Goal: Task Accomplishment & Management: Use online tool/utility

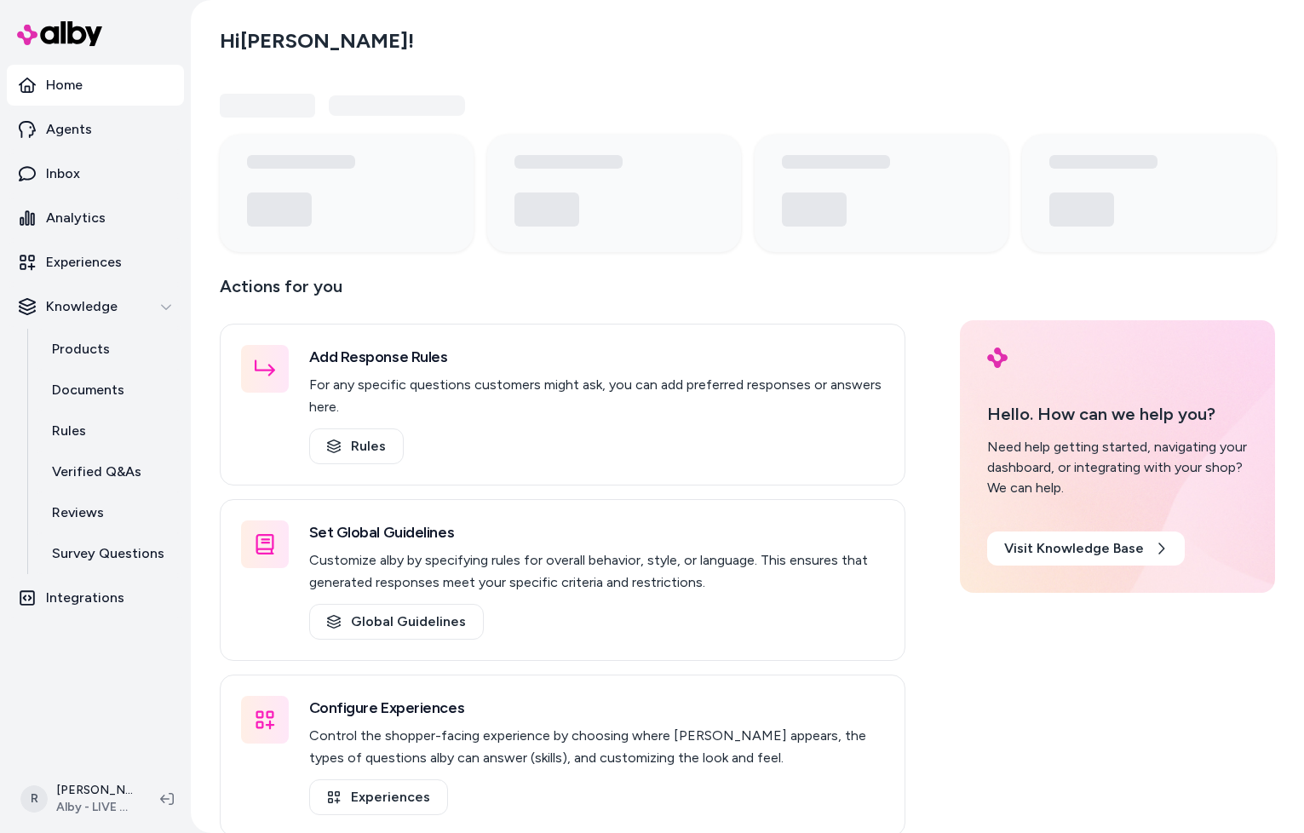
click at [106, 654] on nav "Home Agents Inbox Analytics Experiences Knowledge Products Documents Rules Veri…" at bounding box center [95, 413] width 177 height 697
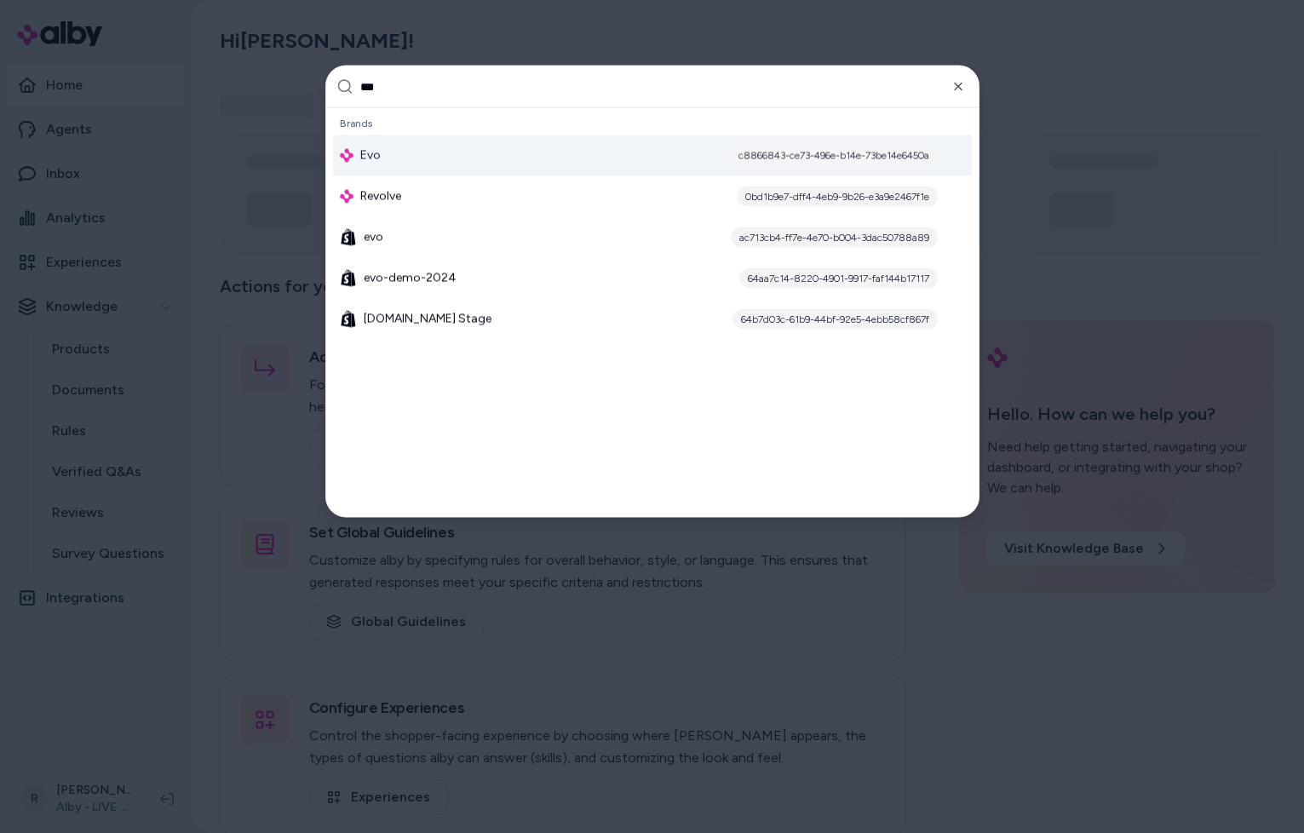
type input "***"
click at [399, 160] on div "Evo c8866843-ce73-496e-b14e-73be14e6450a" at bounding box center [652, 155] width 639 height 41
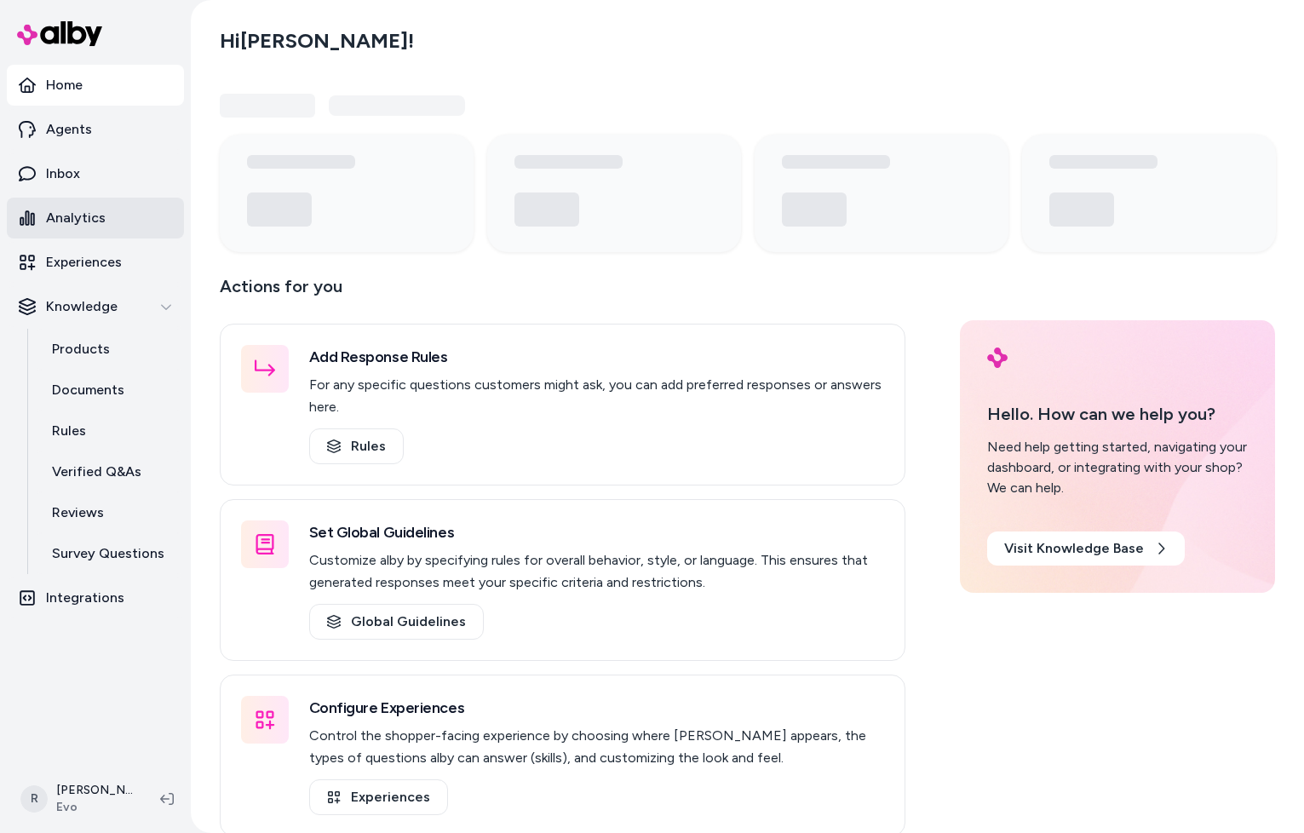
click at [65, 216] on p "Analytics" at bounding box center [76, 218] width 60 height 20
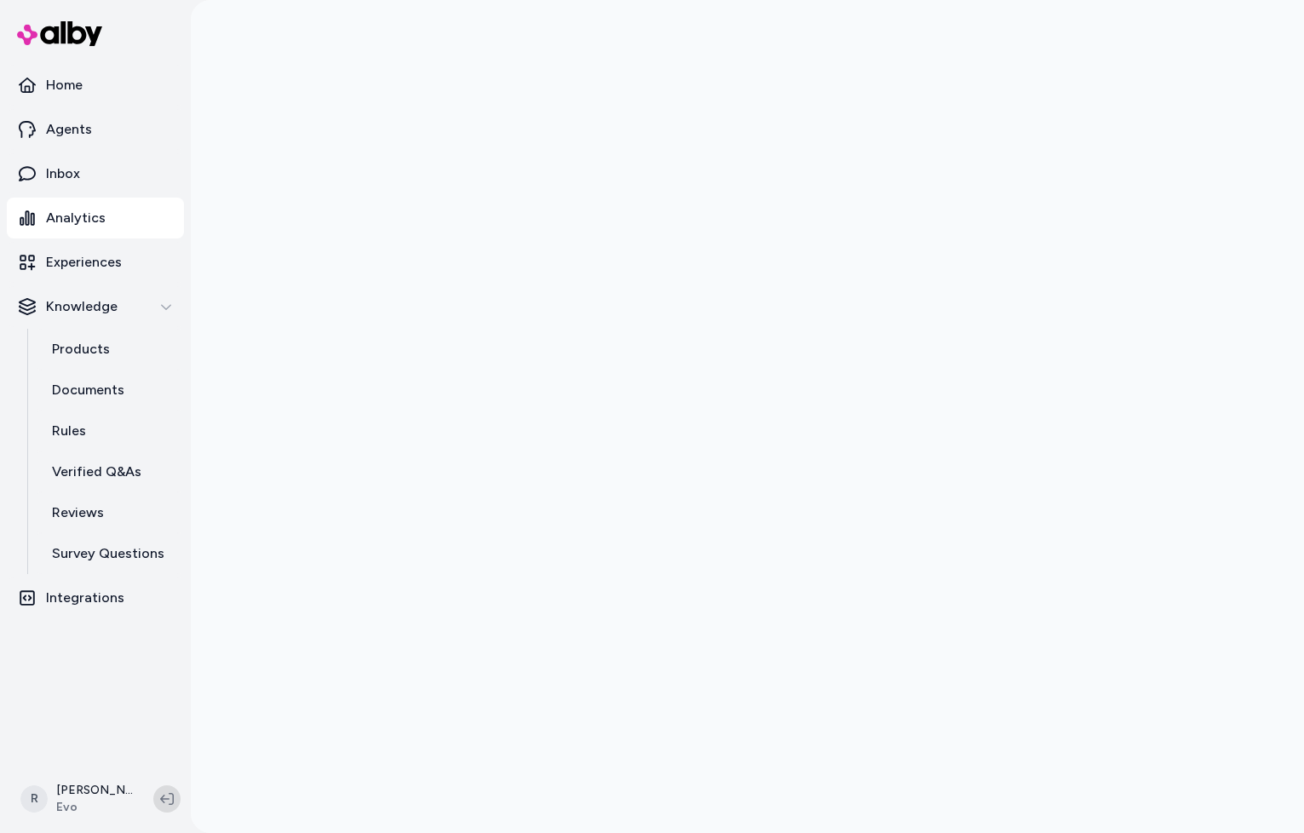
click at [158, 803] on button at bounding box center [166, 798] width 27 height 27
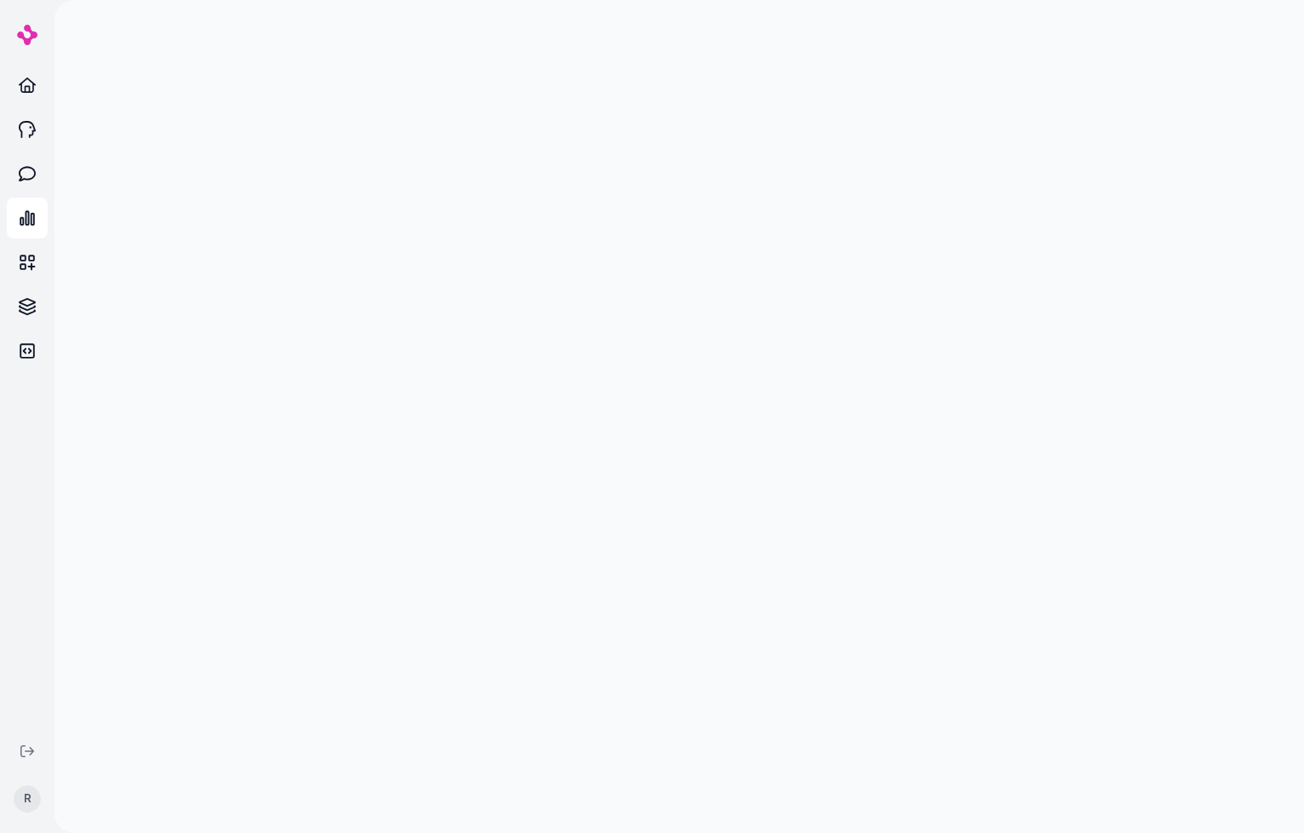
click at [37, 745] on button at bounding box center [27, 751] width 27 height 27
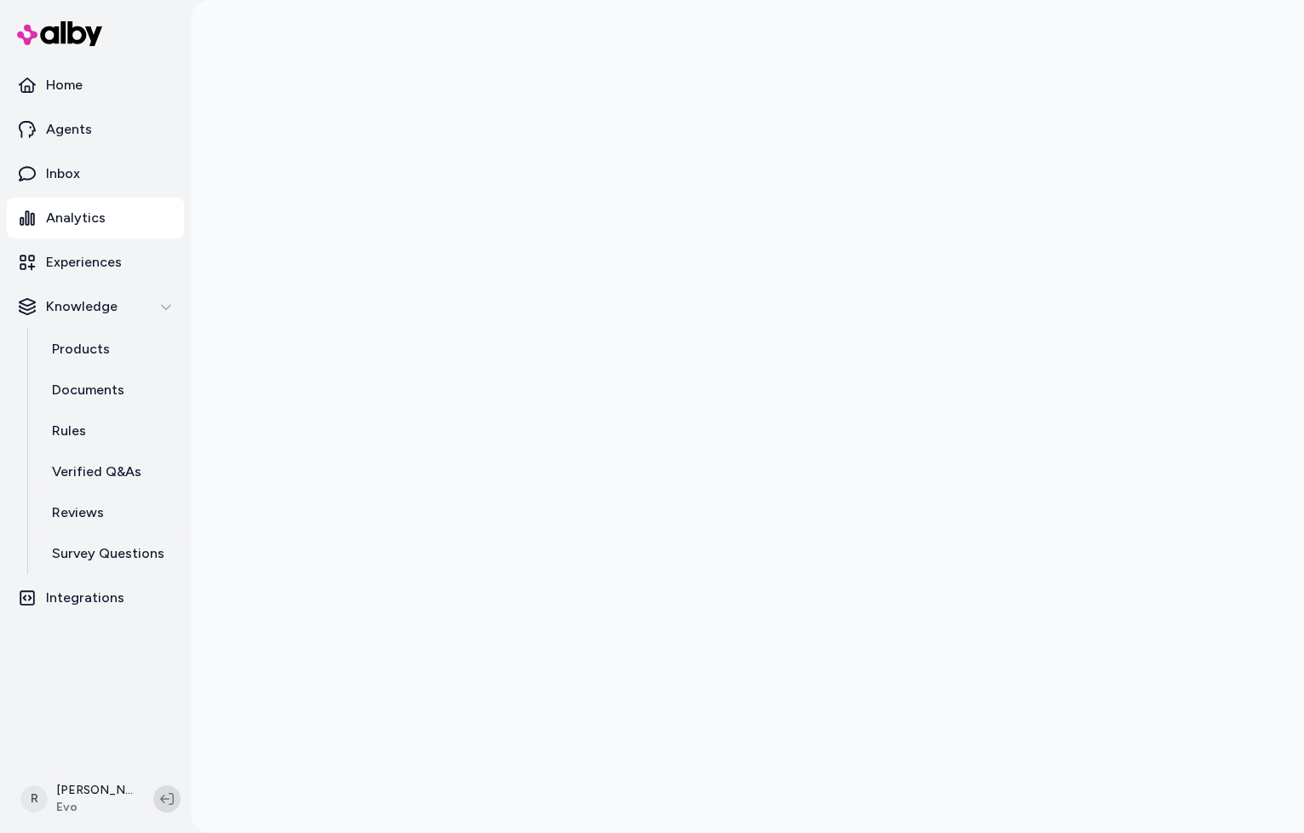
click at [170, 799] on icon at bounding box center [167, 799] width 14 height 14
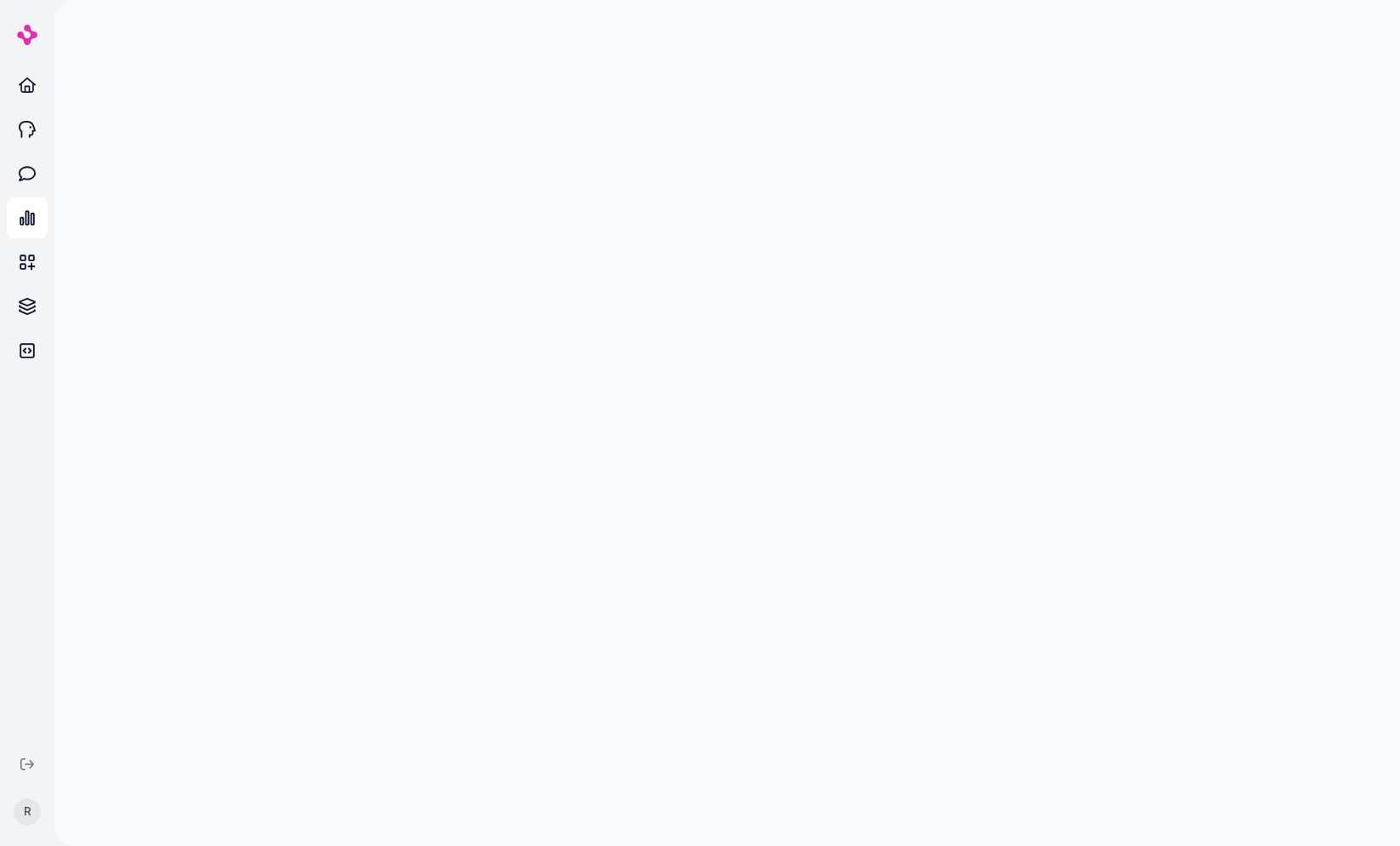
click at [129, 596] on div at bounding box center [728, 423] width 1346 height 846
click at [66, 612] on div at bounding box center [728, 423] width 1346 height 846
click at [33, 593] on nav "Home Agents Inbox Analytics Experiences Knowledge Integrations" at bounding box center [27, 403] width 41 height 675
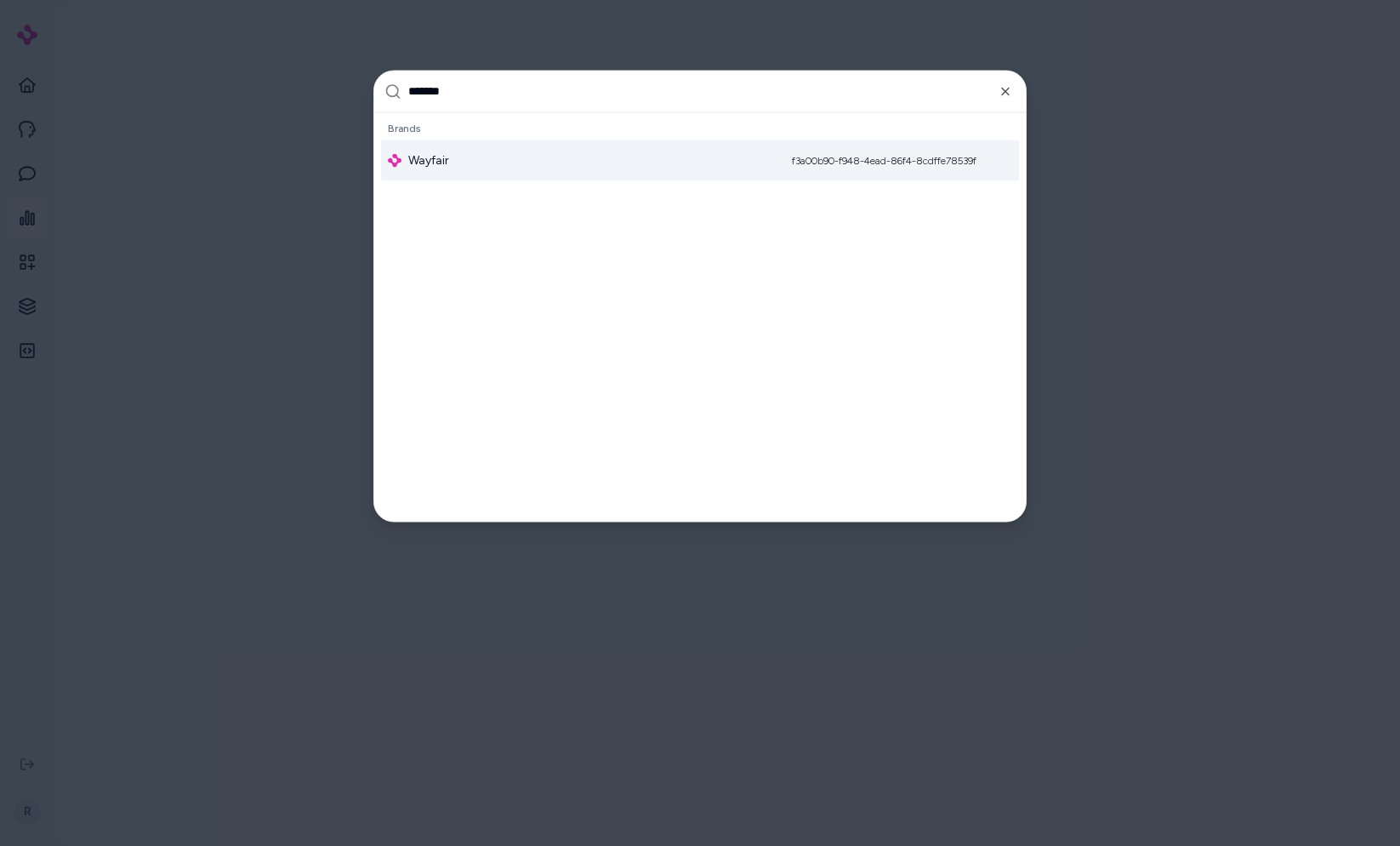
type input "*******"
click at [485, 170] on div "Wayfair f3a00b90-f948-4ead-86f4-8cdffe78539f" at bounding box center [700, 160] width 638 height 41
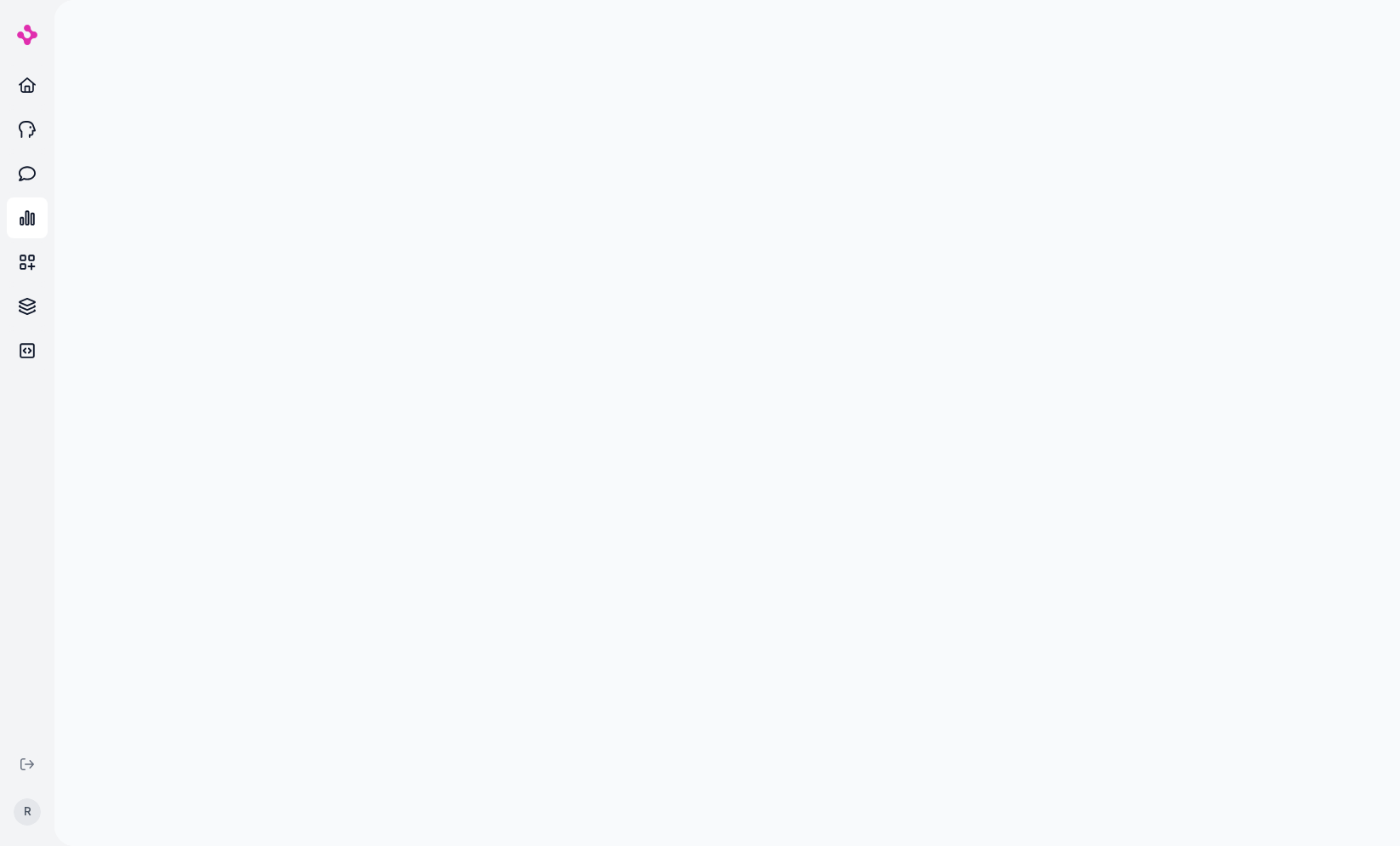
click at [1317, 486] on div at bounding box center [728, 423] width 1346 height 846
click at [168, 89] on div at bounding box center [728, 423] width 1346 height 846
click at [163, 286] on div at bounding box center [728, 423] width 1346 height 846
click at [163, 152] on div at bounding box center [728, 423] width 1346 height 846
click at [18, 119] on link "Agents" at bounding box center [27, 129] width 41 height 41
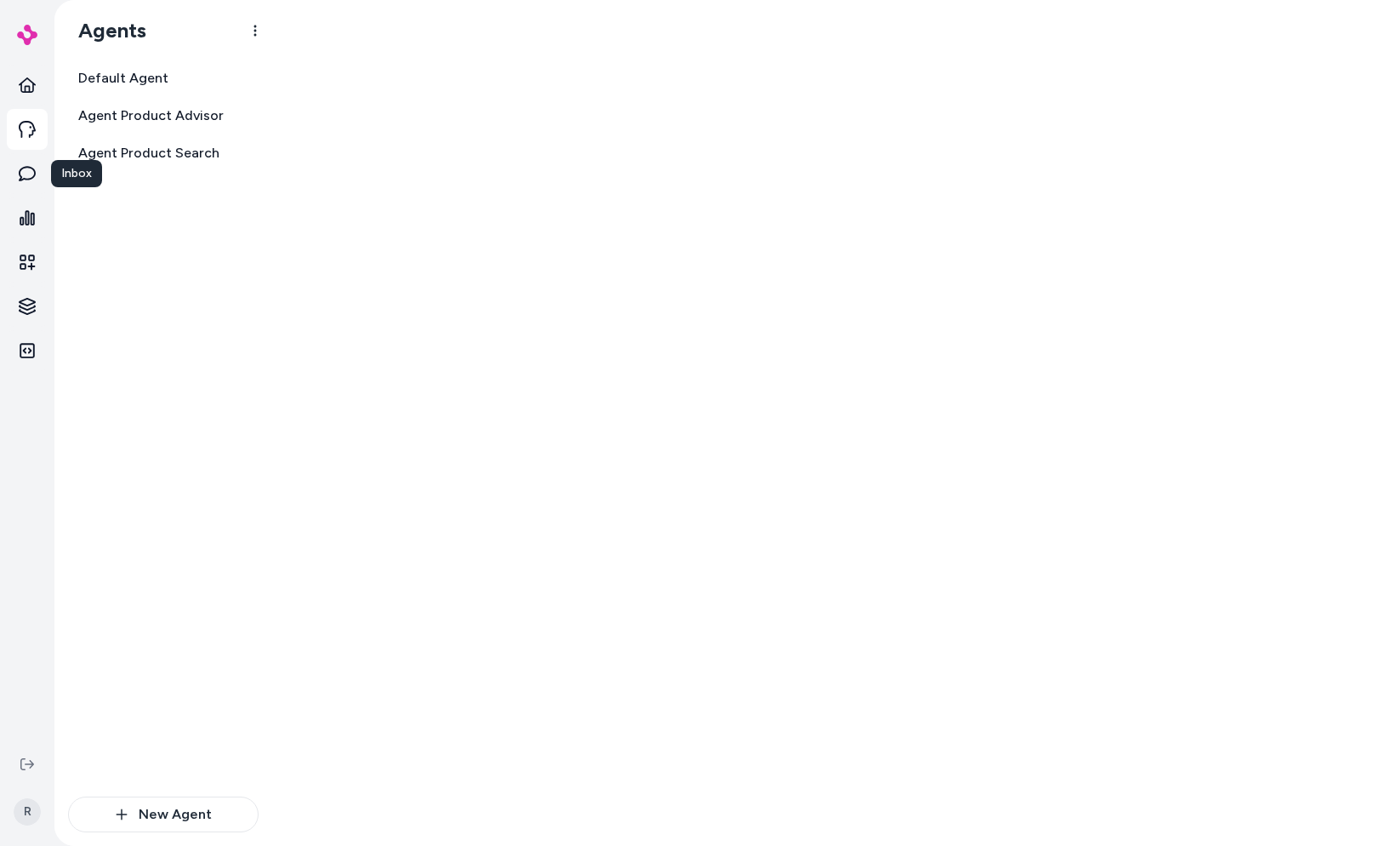
click at [136, 285] on div "Default Agent Agent Product Advisor Agent Product Search" at bounding box center [163, 428] width 191 height 735
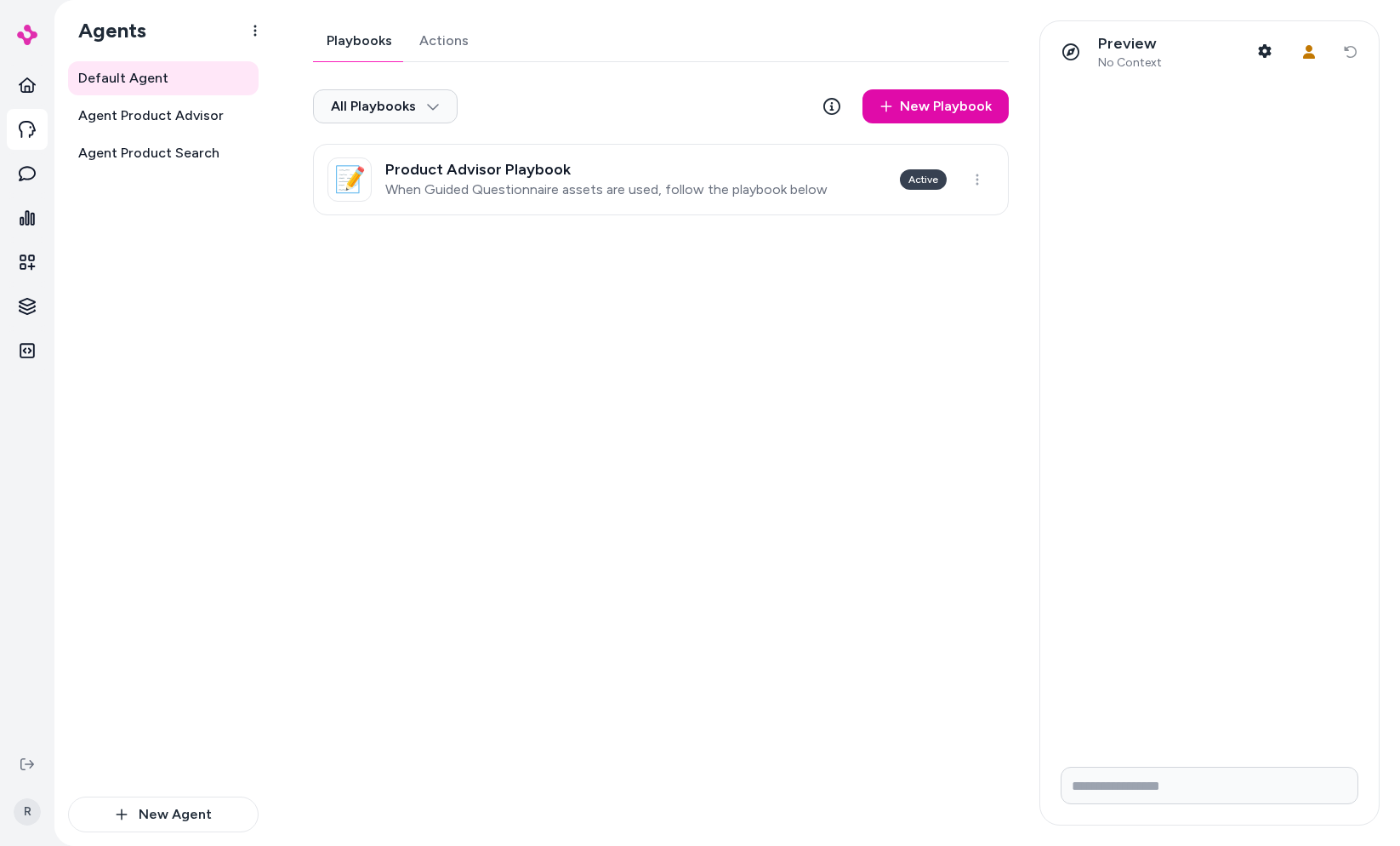
click at [700, 123] on div "All Playbooks New Playbook" at bounding box center [660, 110] width 696 height 68
click at [575, 710] on div "Playbooks Actions All Playbooks New Playbook 📝 Product Advisor Playbook When Gu…" at bounding box center [655, 423] width 726 height 805
drag, startPoint x: 667, startPoint y: 656, endPoint x: 1059, endPoint y: 758, distance: 405.1
click at [666, 655] on div "Playbooks Actions All Playbooks New Playbook 📝 Product Advisor Playbook When Gu…" at bounding box center [655, 423] width 726 height 805
click at [767, 584] on div "Playbooks Actions All Playbooks New Playbook 📝 Product Advisor Playbook When Gu…" at bounding box center [655, 423] width 726 height 805
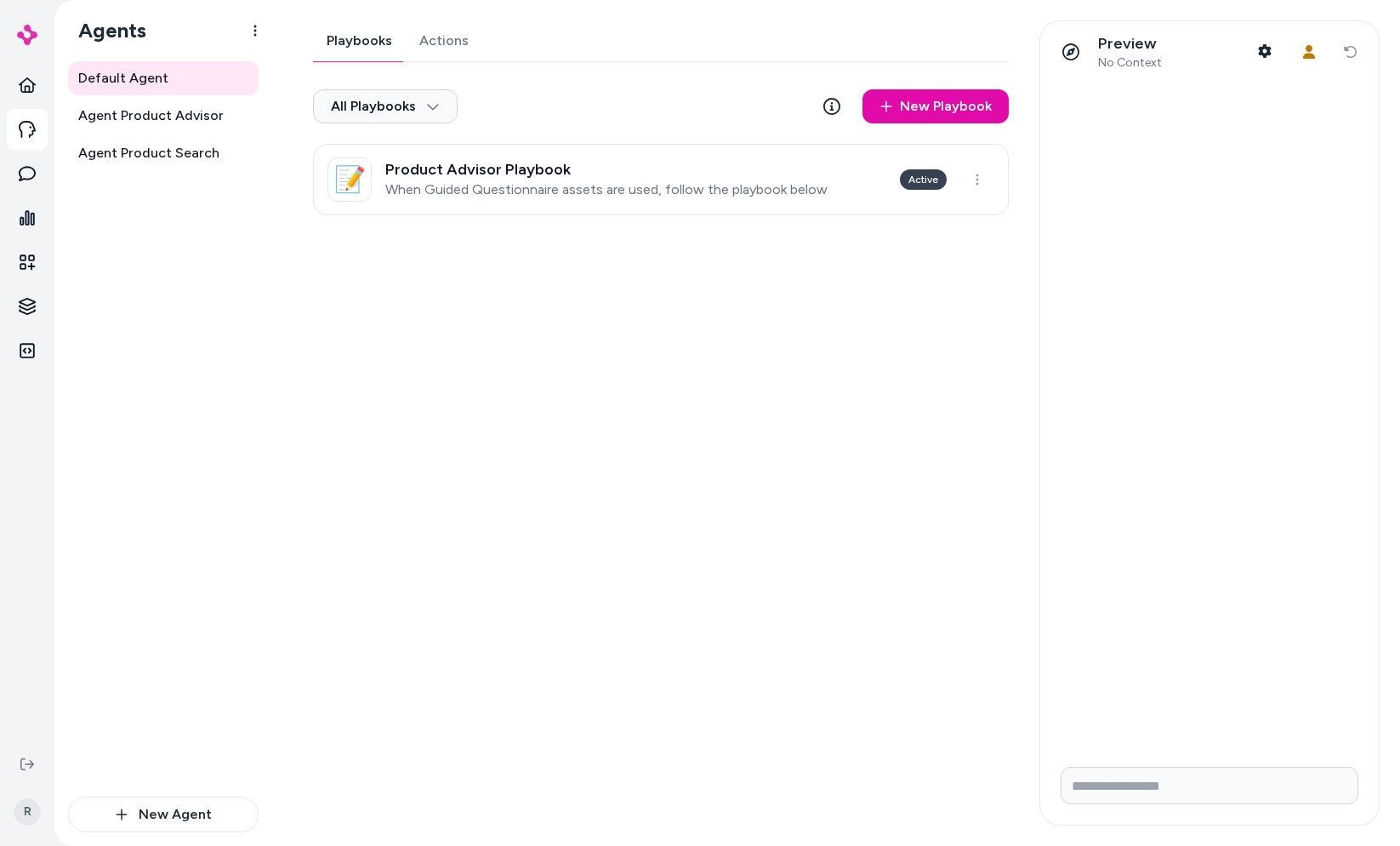
click at [542, 460] on div "Playbooks Actions All Playbooks New Playbook 📝 Product Advisor Playbook When Gu…" at bounding box center [655, 423] width 726 height 805
click at [542, 455] on div "Playbooks Actions All Playbooks New Playbook 📝 Product Advisor Playbook When Gu…" at bounding box center [655, 423] width 726 height 805
click at [560, 478] on div "Playbooks Actions All Playbooks New Playbook 📝 Product Advisor Playbook When Gu…" at bounding box center [655, 423] width 726 height 805
click at [610, 441] on div "Playbooks Actions All Playbooks New Playbook 📝 Product Advisor Playbook When Gu…" at bounding box center [655, 423] width 726 height 805
click at [488, 400] on div "Playbooks Actions All Playbooks New Playbook 📝 Product Advisor Playbook When Gu…" at bounding box center [655, 423] width 726 height 805
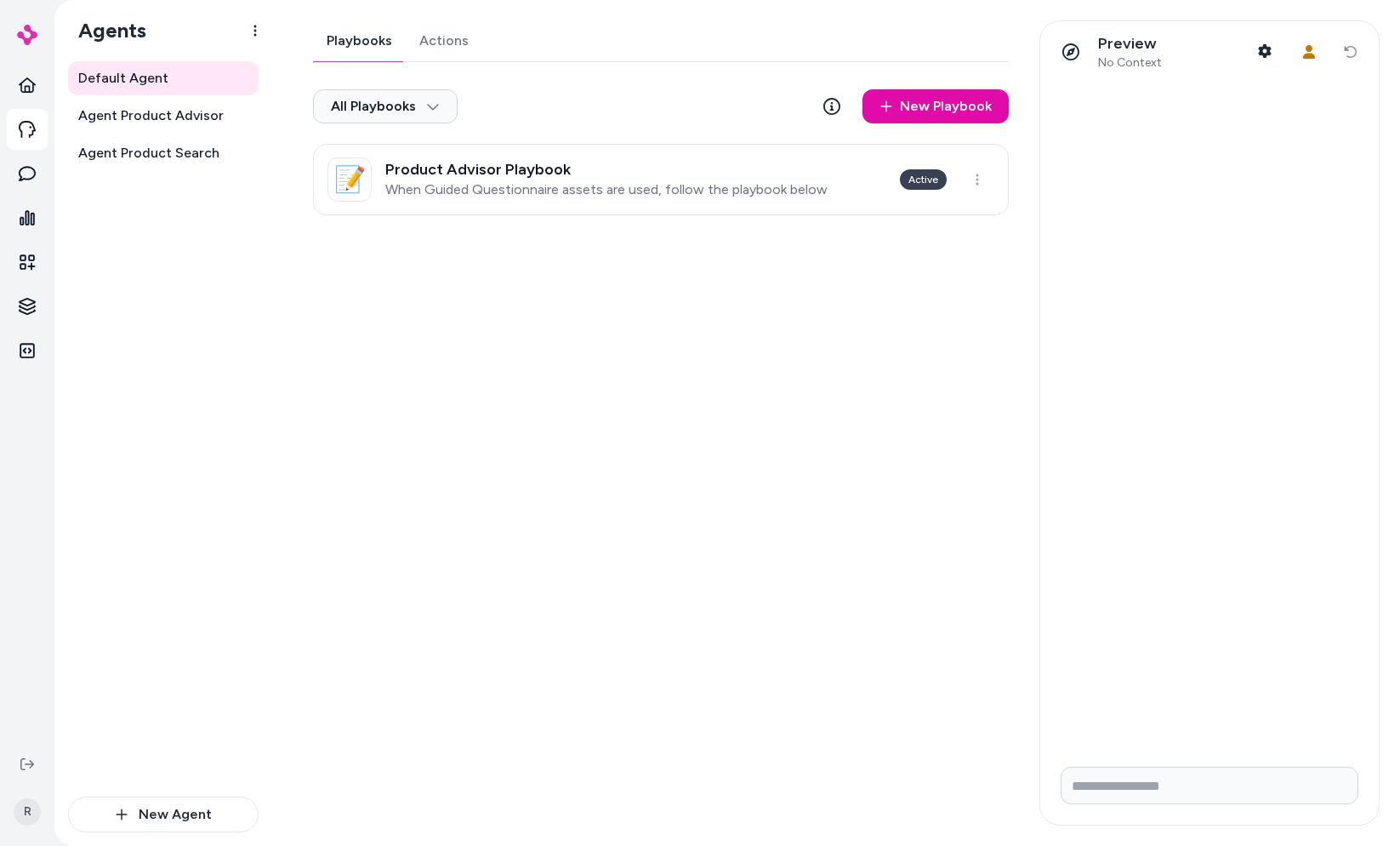
click at [566, 407] on div "Playbooks Actions All Playbooks New Playbook 📝 Product Advisor Playbook When Gu…" at bounding box center [655, 423] width 726 height 805
drag, startPoint x: 795, startPoint y: 574, endPoint x: 969, endPoint y: 724, distance: 229.7
click at [794, 571] on div "Playbooks Actions All Playbooks New Playbook 📝 Product Advisor Playbook When Gu…" at bounding box center [655, 423] width 726 height 805
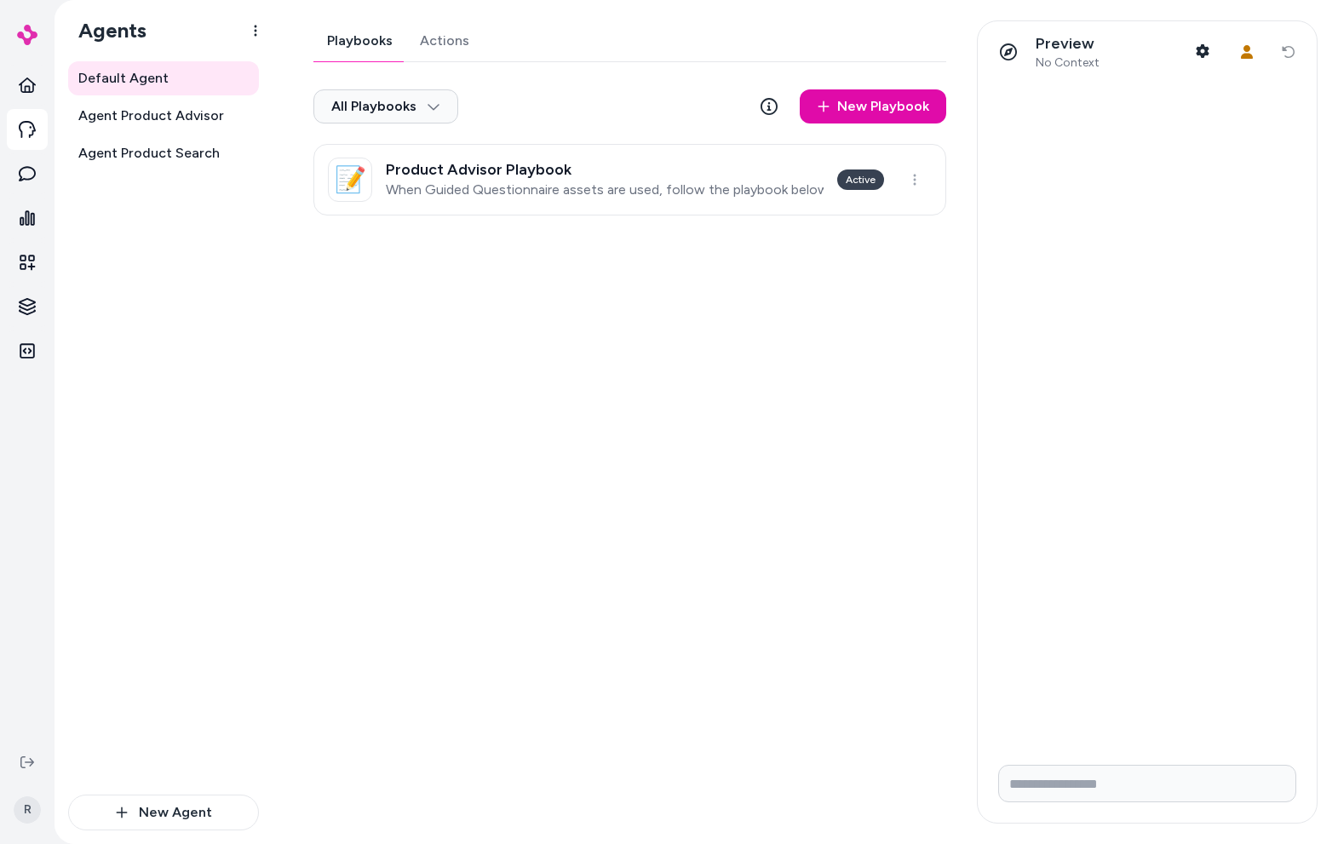
click at [739, 541] on div "Playbooks Actions All Playbooks New Playbook 📝 Product Advisor Playbook When Gu…" at bounding box center [625, 421] width 664 height 803
click at [682, 519] on div "Playbooks Actions All Playbooks New Playbook 📝 Product Advisor Playbook When Gu…" at bounding box center [625, 421] width 664 height 803
click at [451, 422] on div "Playbooks Actions All Playbooks New Playbook 📝 Product Advisor Playbook When Gu…" at bounding box center [625, 421] width 664 height 803
click at [143, 215] on div "Default Agent Agent Product Advisor Agent Product Search" at bounding box center [163, 427] width 191 height 733
click at [595, 405] on div "Playbooks Actions All Playbooks New Playbook 📝 Product Advisor Playbook When Gu…" at bounding box center [625, 421] width 664 height 803
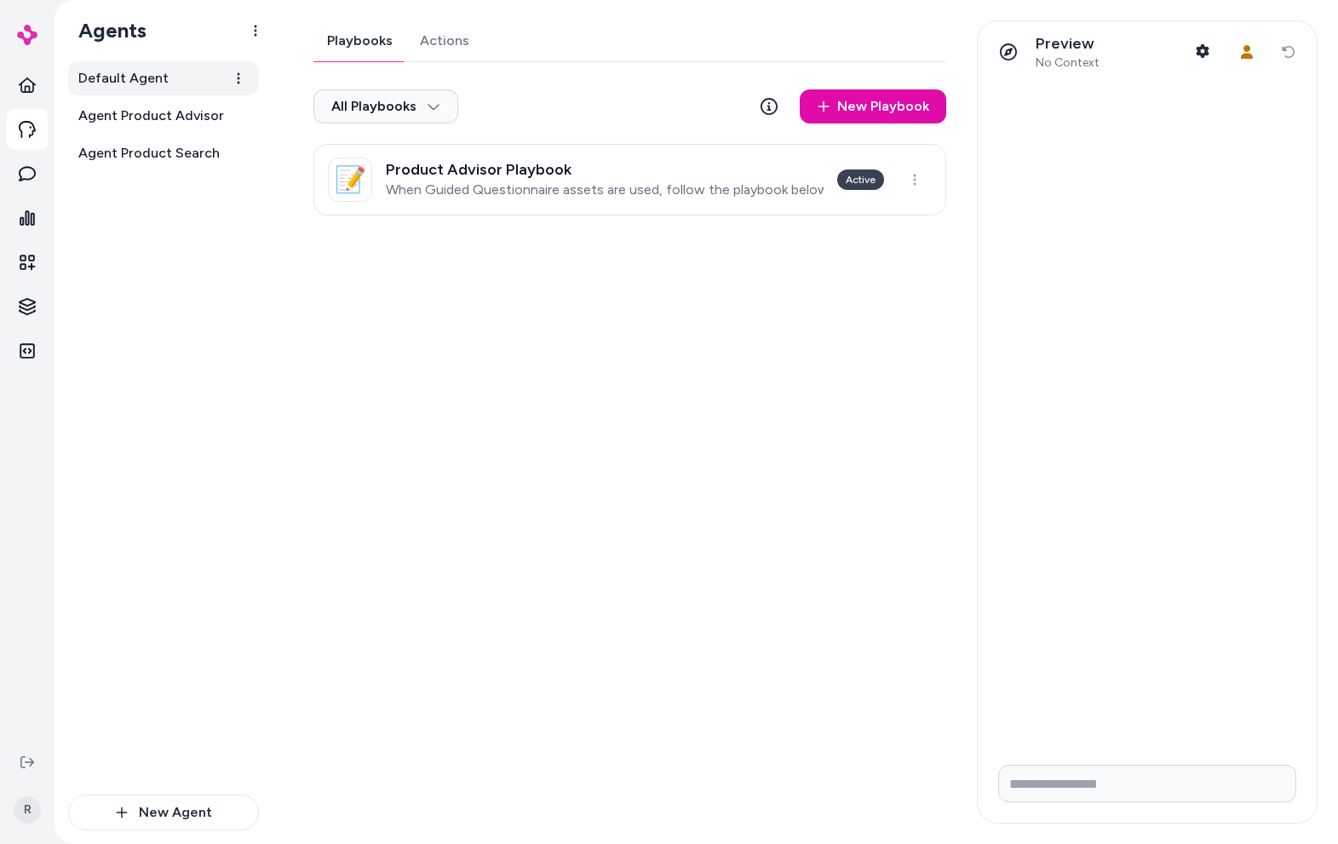
click at [101, 83] on span "Default Agent" at bounding box center [123, 78] width 90 height 20
click at [490, 193] on p "When Guided Questionnaire assets are used, follow the playbook below" at bounding box center [605, 189] width 438 height 17
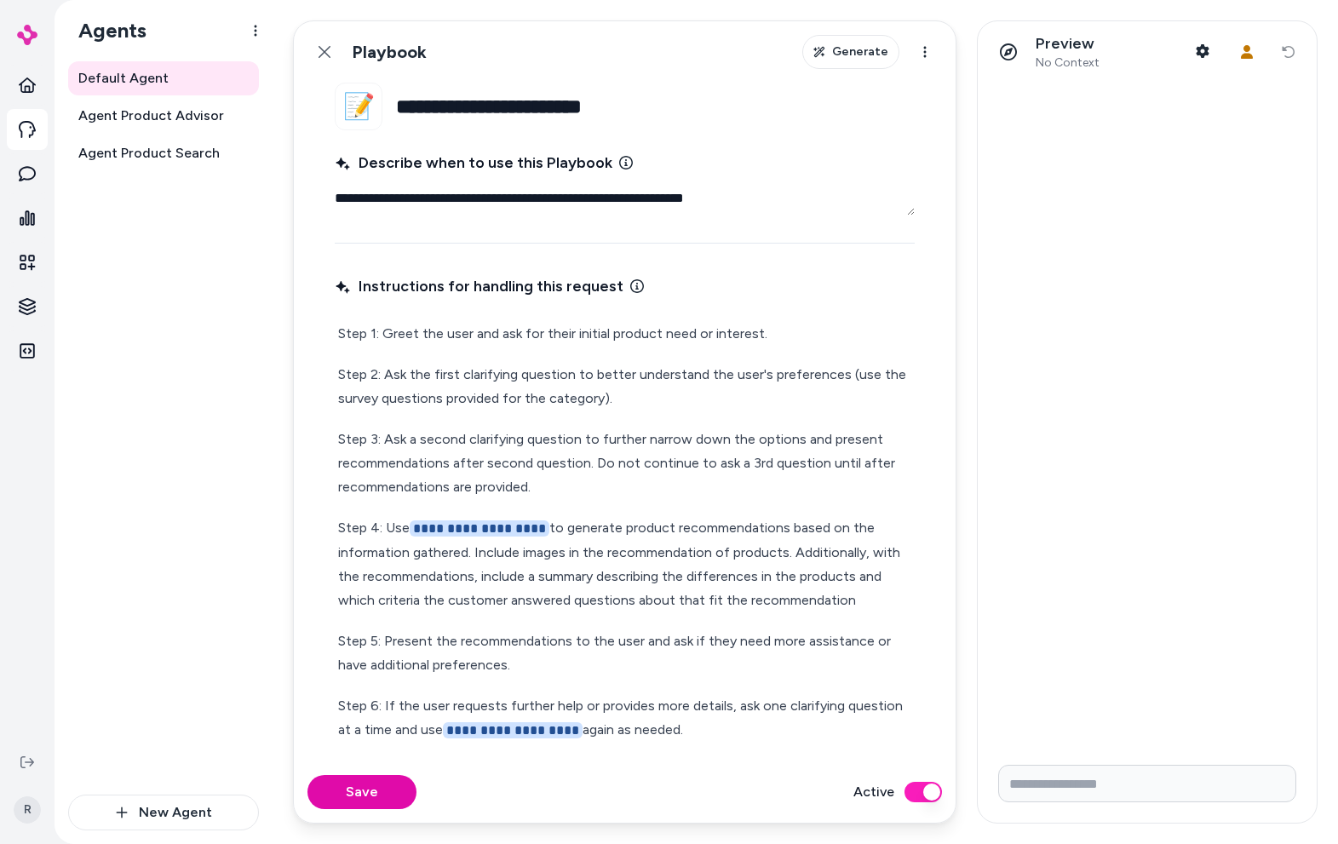
drag, startPoint x: 338, startPoint y: 197, endPoint x: 794, endPoint y: 204, distance: 455.8
click at [801, 203] on textarea "**********" at bounding box center [625, 198] width 580 height 34
click at [777, 199] on textarea "**********" at bounding box center [625, 198] width 580 height 34
drag, startPoint x: 777, startPoint y: 199, endPoint x: 284, endPoint y: 216, distance: 493.5
click at [246, 203] on div "**********" at bounding box center [697, 422] width 1284 height 844
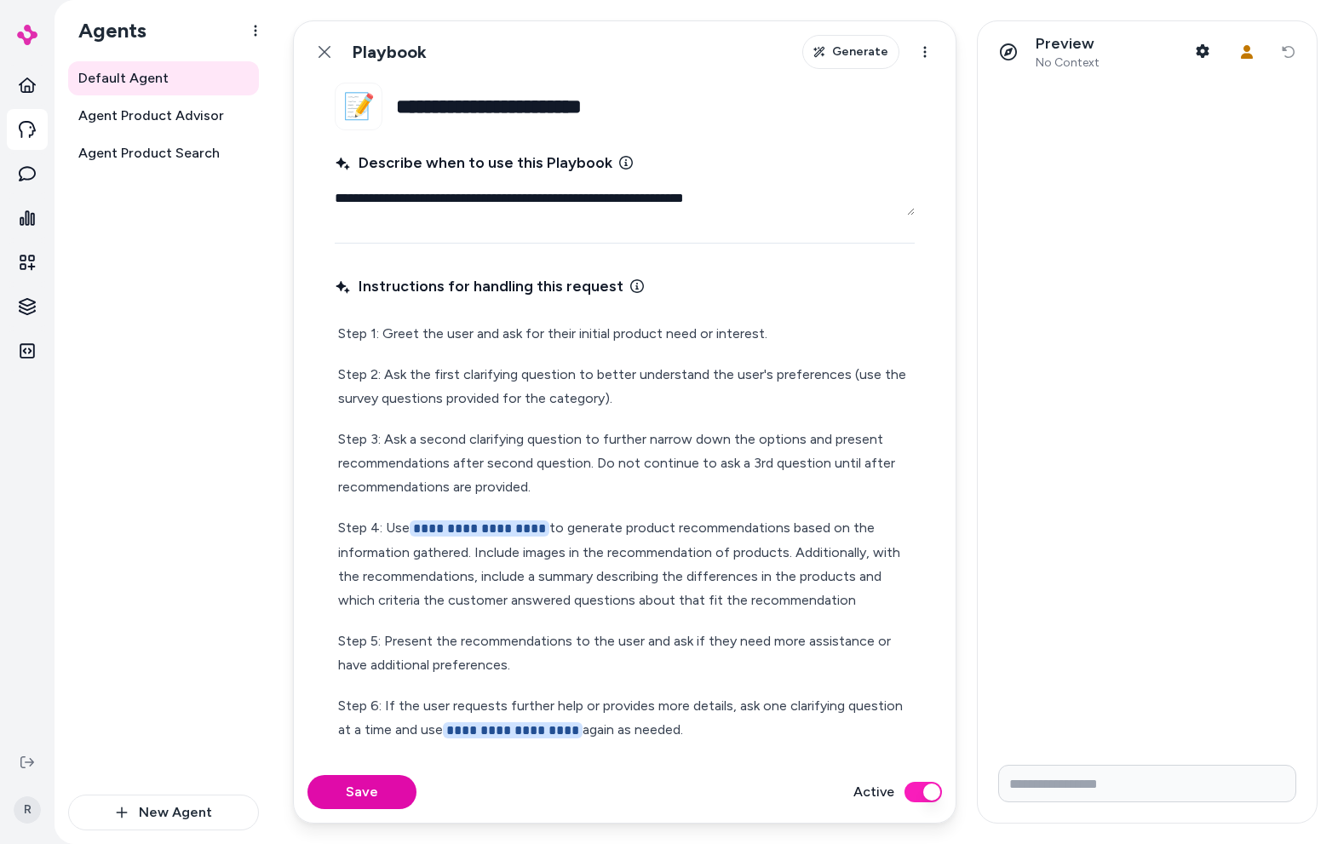
click at [493, 206] on textarea "**********" at bounding box center [625, 198] width 580 height 34
drag, startPoint x: 369, startPoint y: 199, endPoint x: 676, endPoint y: 201, distance: 306.7
click at [679, 201] on textarea "**********" at bounding box center [625, 198] width 580 height 34
click at [676, 201] on textarea "**********" at bounding box center [625, 198] width 580 height 34
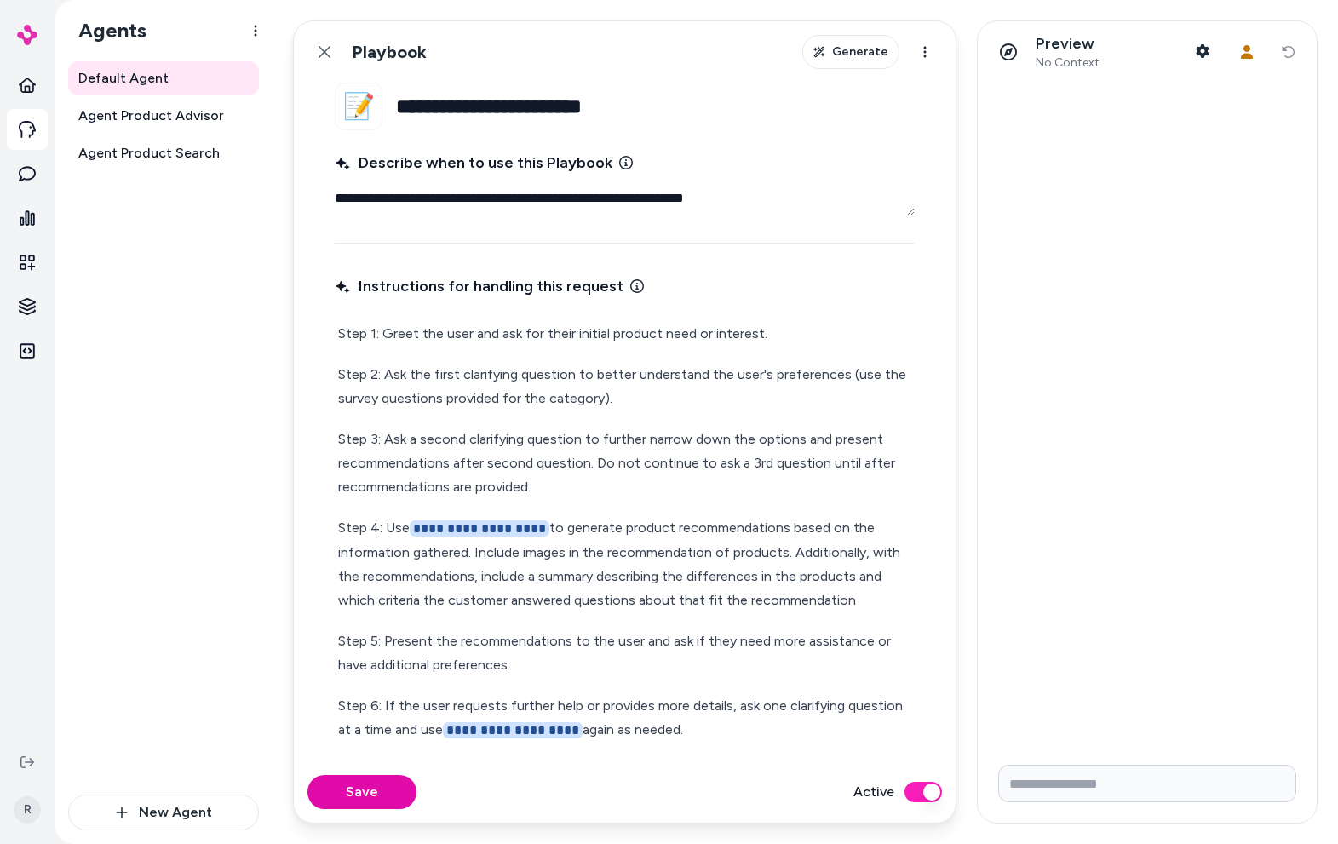
click at [676, 201] on textarea "**********" at bounding box center [625, 198] width 580 height 34
click at [769, 199] on textarea "**********" at bounding box center [625, 198] width 580 height 34
drag, startPoint x: 750, startPoint y: 204, endPoint x: 335, endPoint y: 199, distance: 415.7
click at [319, 194] on fieldset "**********" at bounding box center [625, 422] width 662 height 679
click at [386, 197] on textarea "**********" at bounding box center [625, 198] width 580 height 34
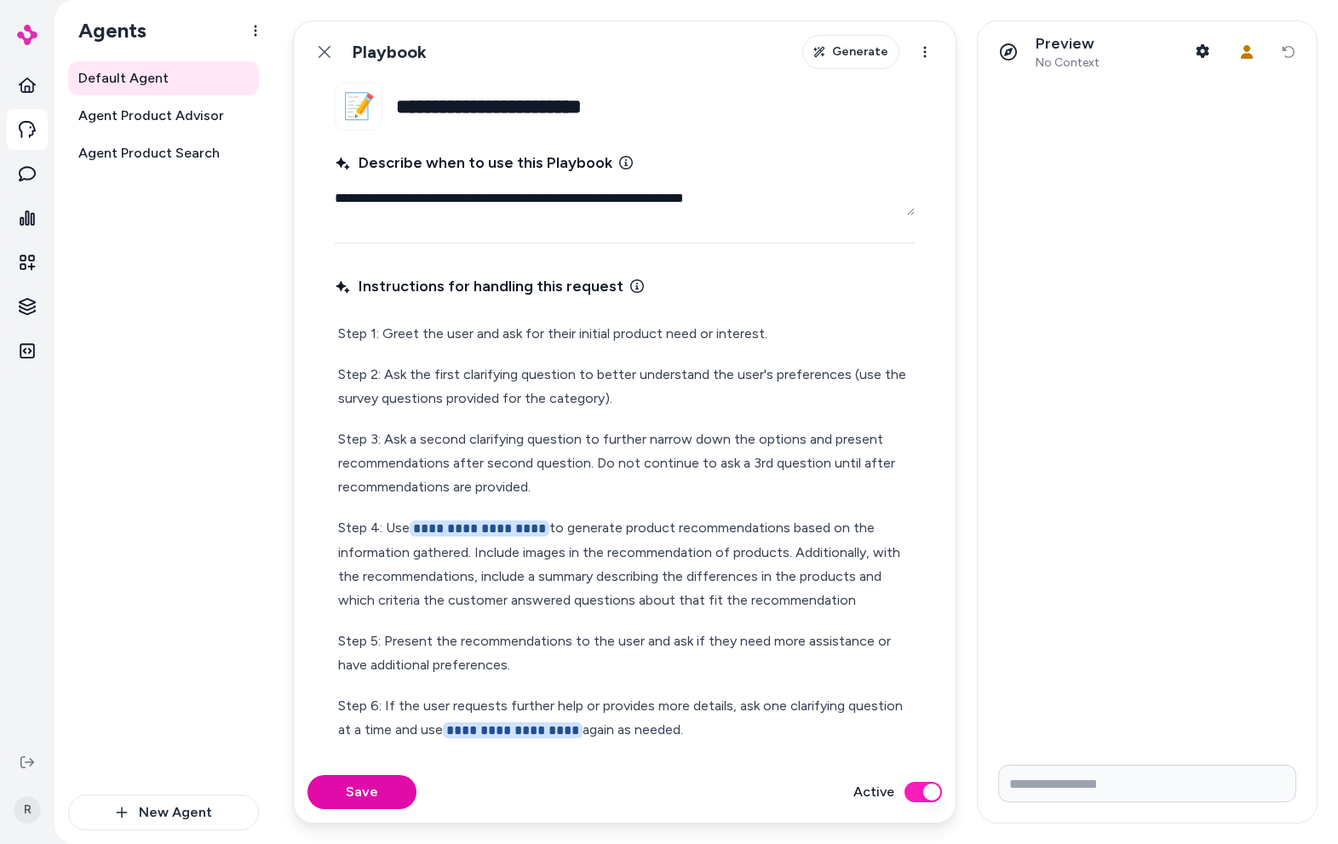
type textarea "*"
click at [596, 398] on p "Step 2: Ask the first clarifying question to better understand the user's prefe…" at bounding box center [624, 387] width 573 height 48
drag, startPoint x: 1124, startPoint y: 778, endPoint x: 1159, endPoint y: 778, distance: 34.9
click at [1137, 779] on input "Write your prompt here" at bounding box center [1147, 783] width 298 height 37
type input "*****"
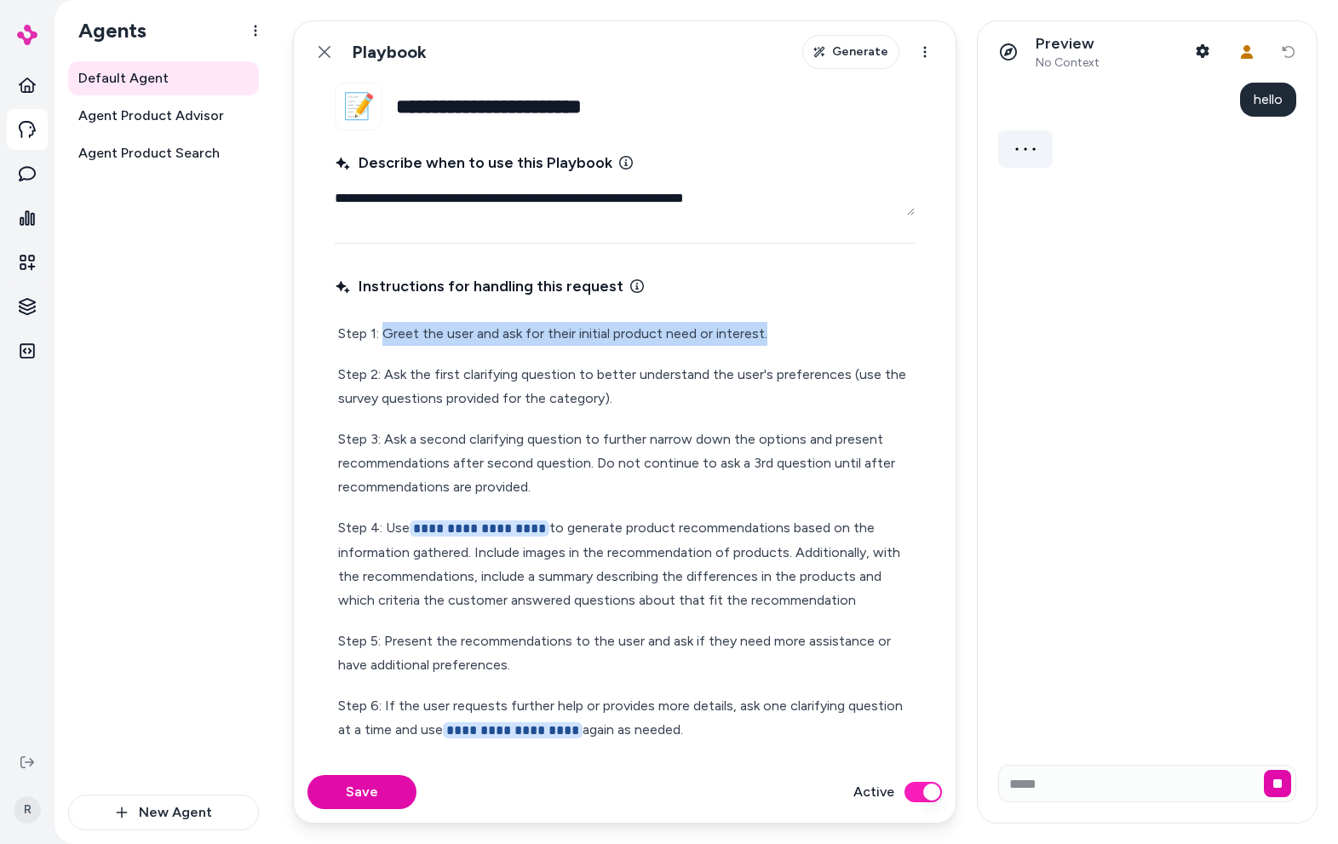
drag, startPoint x: 400, startPoint y: 336, endPoint x: 798, endPoint y: 328, distance: 397.9
click at [798, 328] on p "Step 1: Greet the user and ask for their initial product need or interest." at bounding box center [624, 334] width 573 height 24
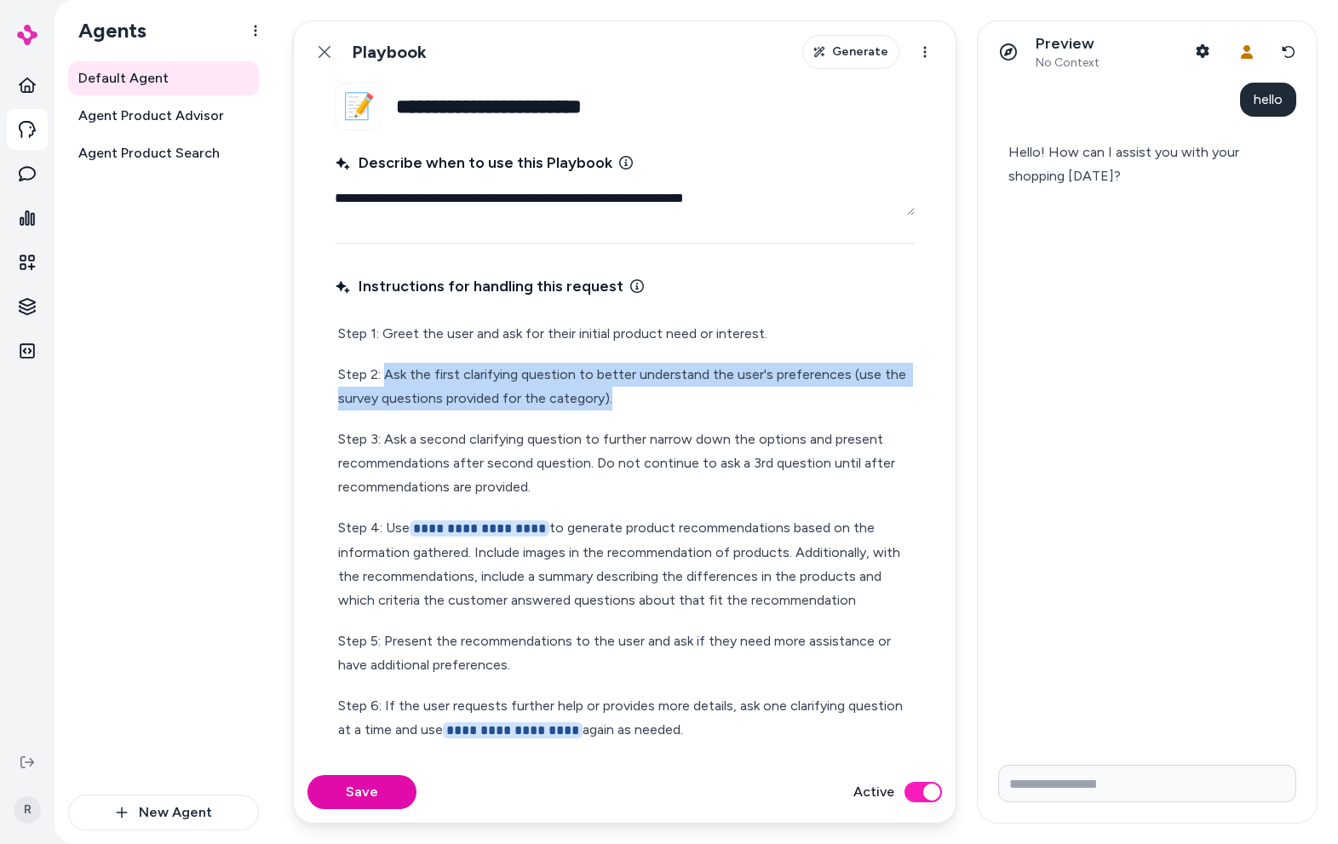
drag, startPoint x: 389, startPoint y: 374, endPoint x: 722, endPoint y: 405, distance: 333.6
click at [722, 405] on p "Step 2: Ask the first clarifying question to better understand the user's prefe…" at bounding box center [624, 387] width 573 height 48
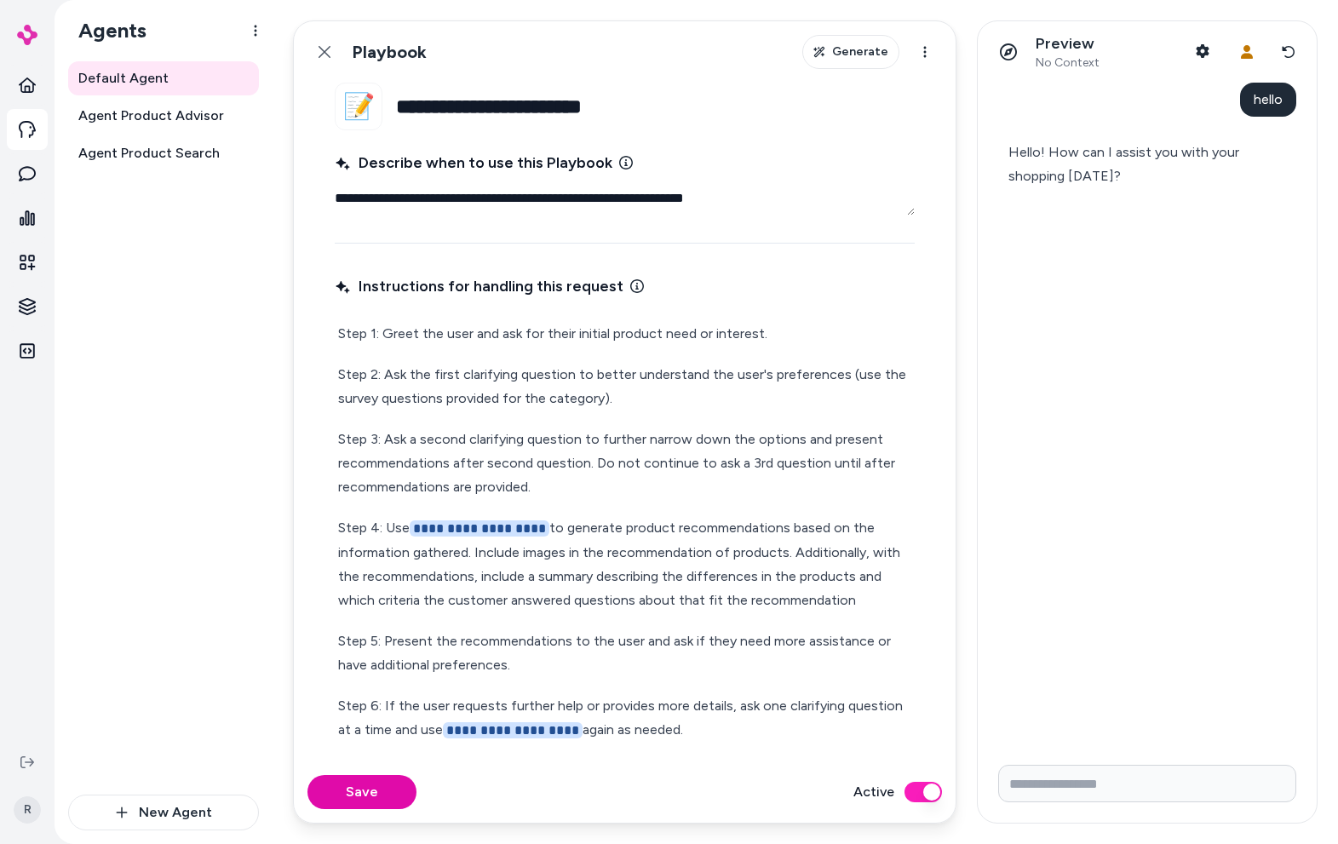
click at [1206, 766] on form at bounding box center [1147, 787] width 339 height 72
click at [1206, 770] on input "Write your prompt here" at bounding box center [1147, 783] width 298 height 37
click at [1199, 777] on input "Write your prompt here" at bounding box center [1147, 783] width 298 height 37
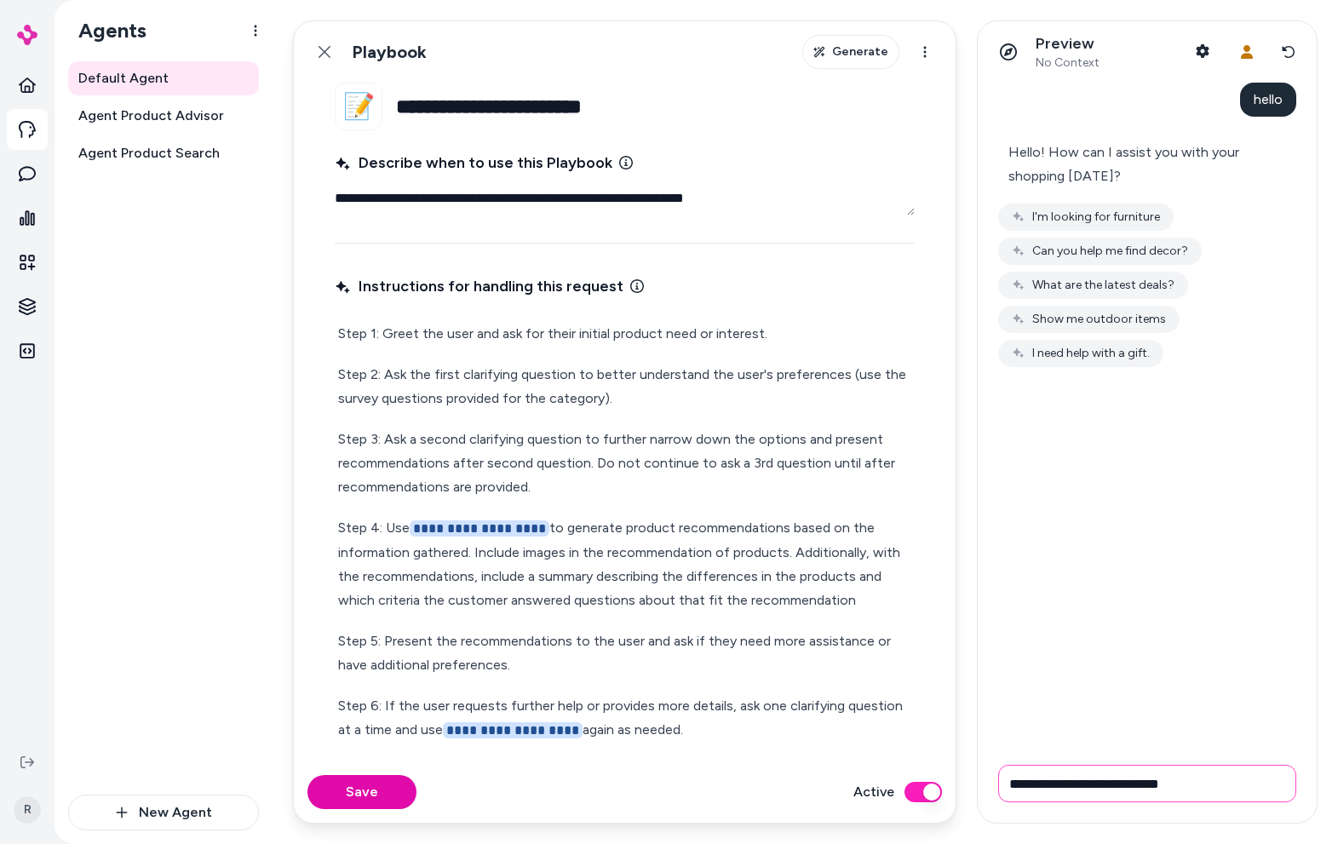
type input "**********"
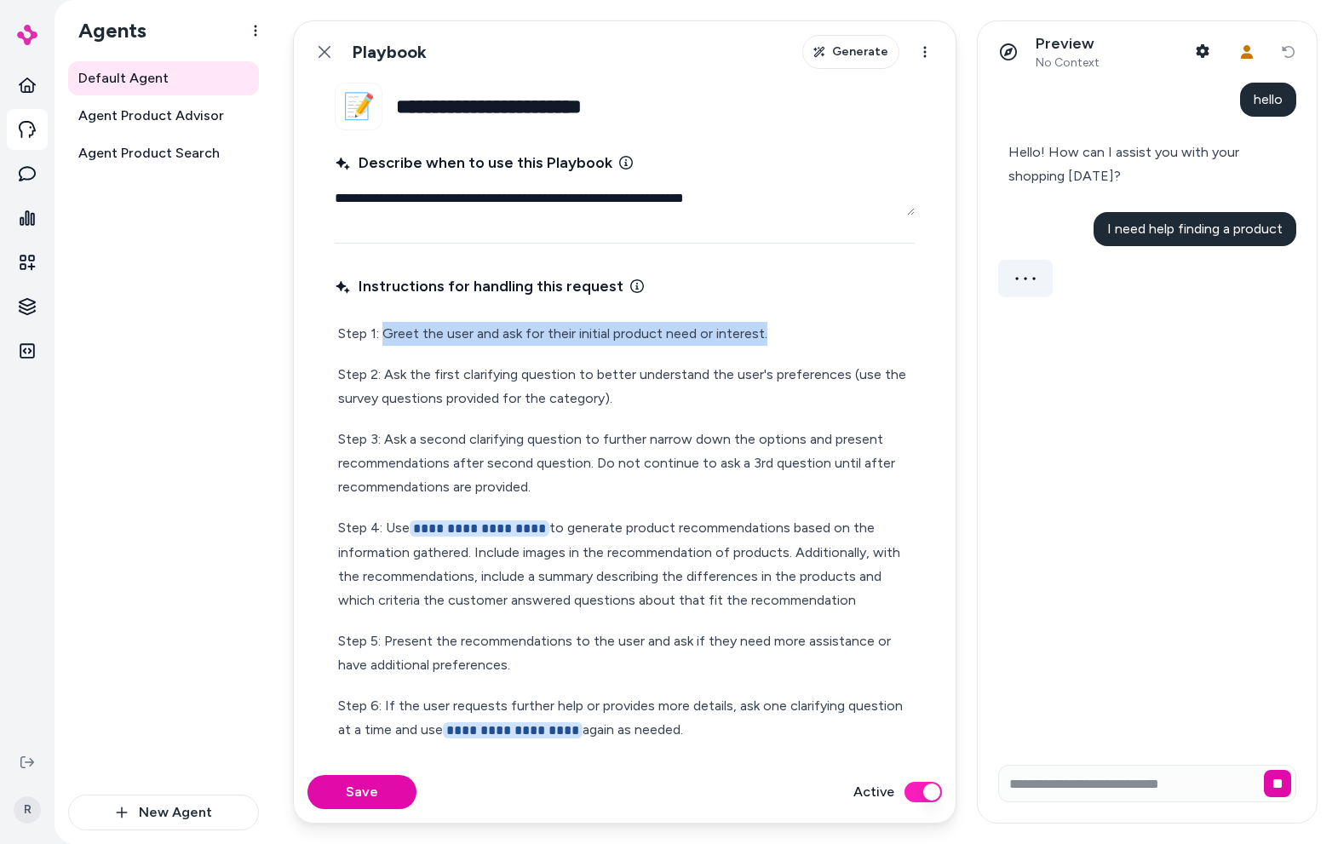
drag, startPoint x: 443, startPoint y: 331, endPoint x: 521, endPoint y: 411, distance: 111.4
click at [832, 333] on p "Step 1: Greet the user and ask for their initial product need or interest." at bounding box center [624, 334] width 573 height 24
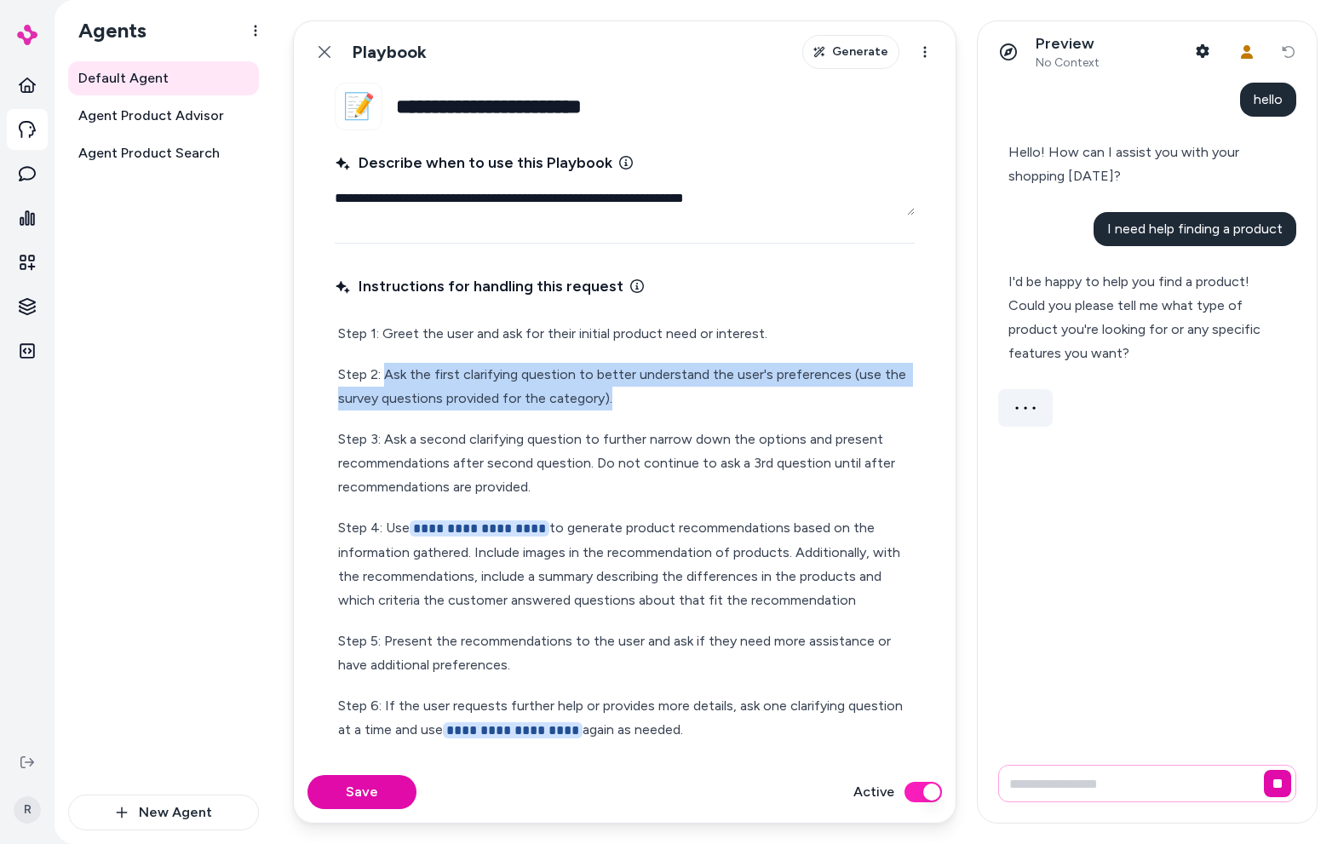
drag, startPoint x: 388, startPoint y: 377, endPoint x: 624, endPoint y: 398, distance: 236.9
click at [624, 398] on p "Step 2: Ask the first clarifying question to better understand the user's prefe…" at bounding box center [624, 387] width 573 height 48
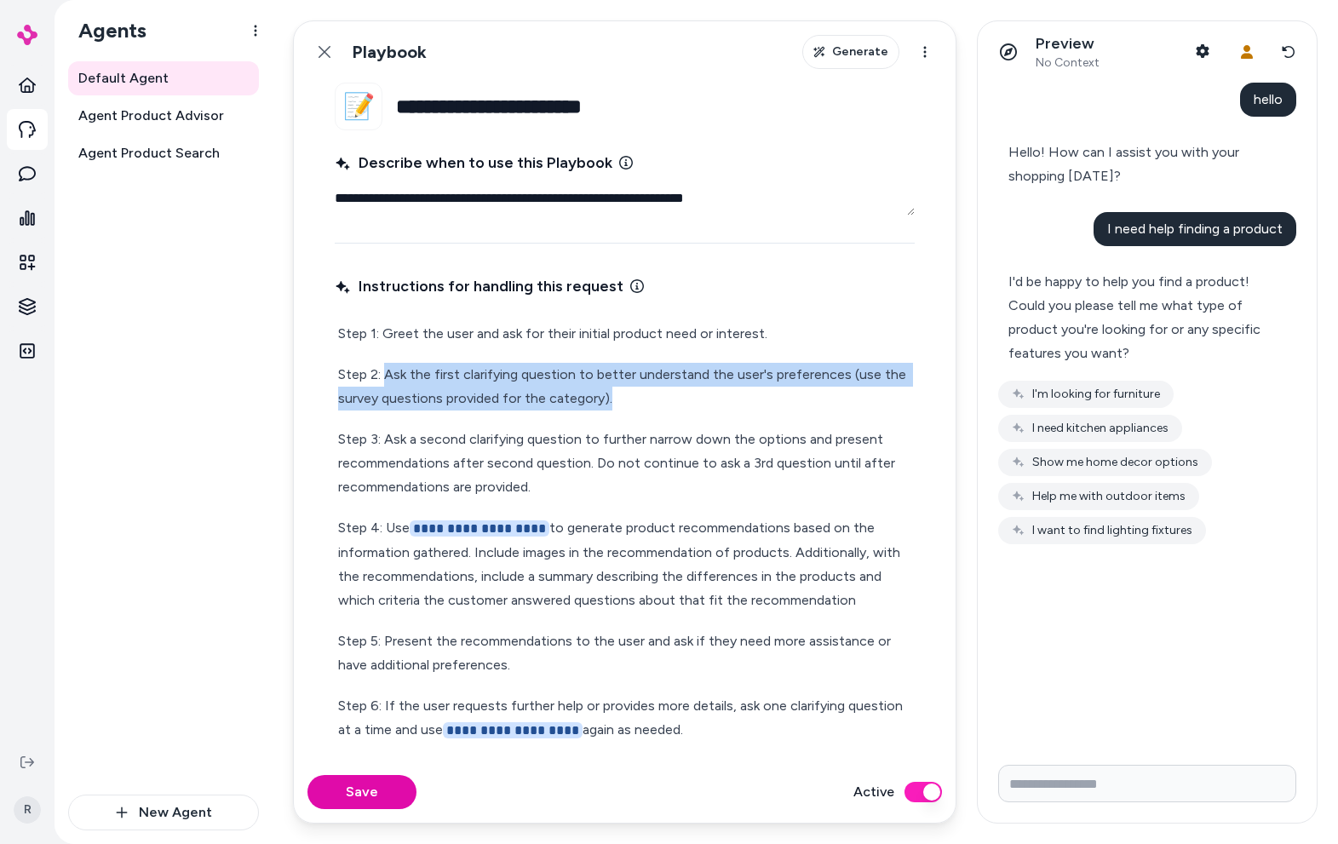
click at [512, 370] on p "Step 2: Ask the first clarifying question to better understand the user's prefe…" at bounding box center [624, 387] width 573 height 48
drag, startPoint x: 463, startPoint y: 375, endPoint x: 841, endPoint y: 373, distance: 378.2
click at [841, 373] on p "Step 2: Ask the first clarifying question to better understand the user's prefe…" at bounding box center [624, 387] width 573 height 48
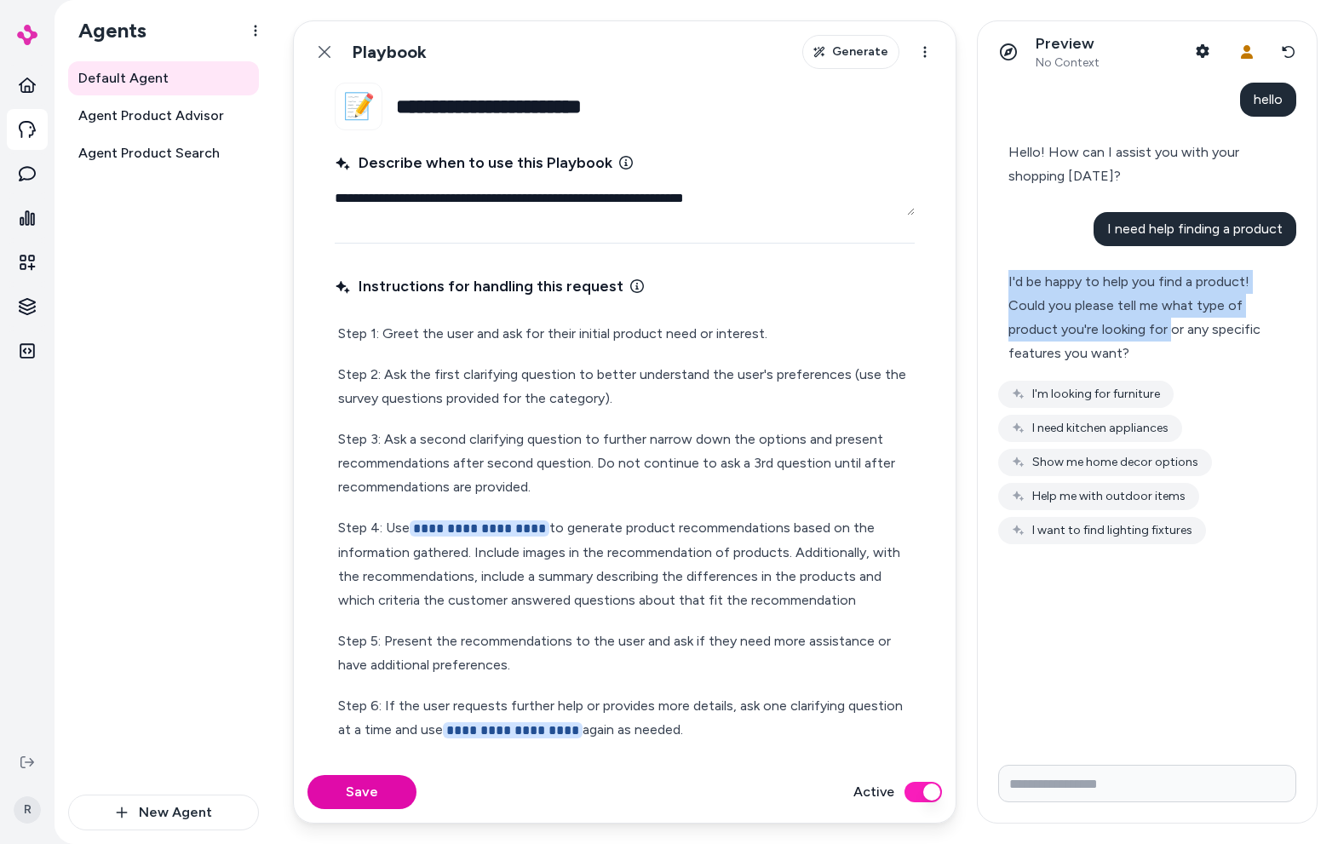
drag, startPoint x: 1012, startPoint y: 279, endPoint x: 1004, endPoint y: 349, distance: 71.1
click at [1156, 324] on span "I'd be happy to help you find a product! Could you please tell me what type of …" at bounding box center [1135, 317] width 252 height 88
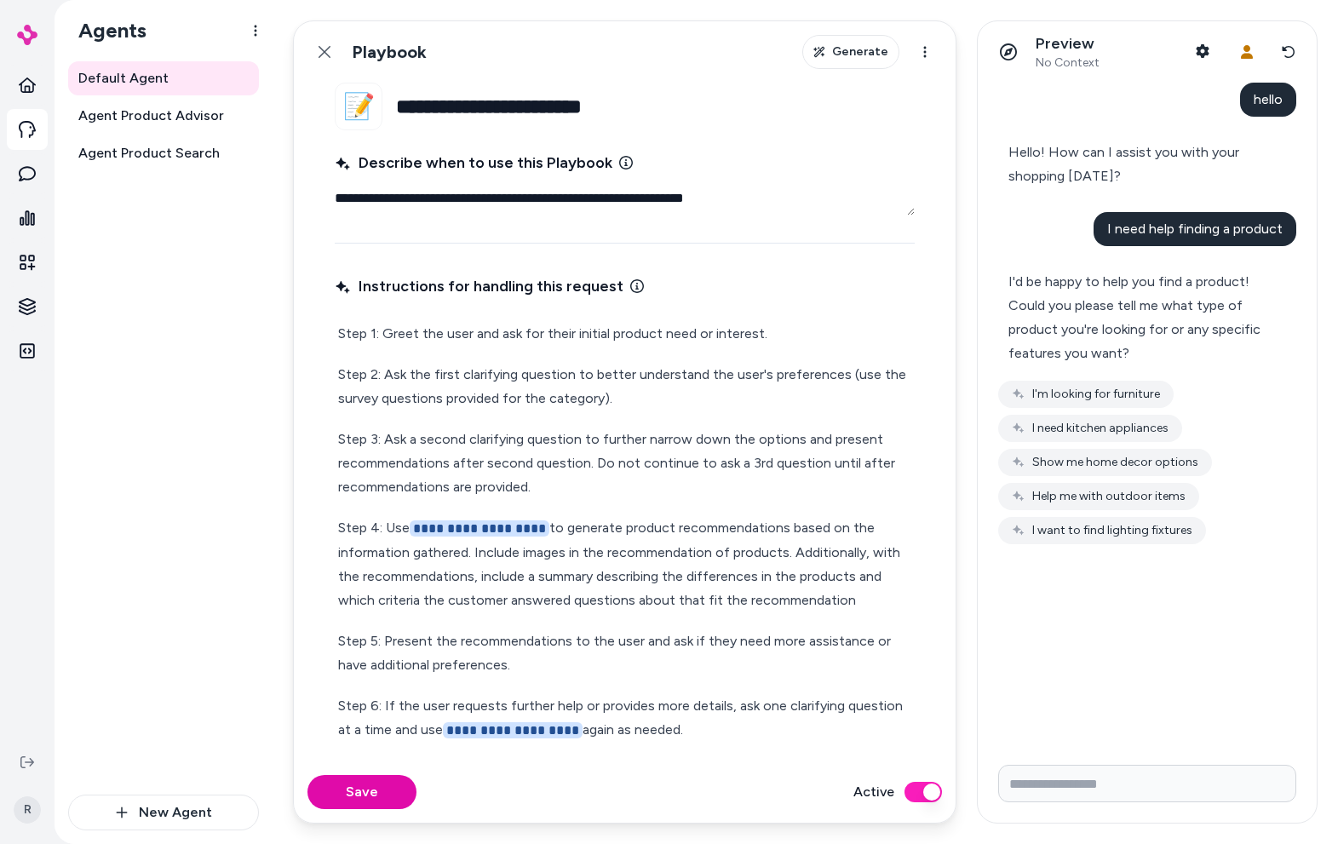
drag, startPoint x: 492, startPoint y: 462, endPoint x: 481, endPoint y: 467, distance: 11.4
click at [492, 463] on p "Step 3: Ask a second clarifying question to further narrow down the options and…" at bounding box center [624, 464] width 573 height 72
click at [664, 400] on p "Step 2: Ask the first clarifying question to better understand the user's prefe…" at bounding box center [624, 387] width 573 height 48
type textarea "*"
click at [570, 500] on div "**********" at bounding box center [625, 728] width 580 height 819
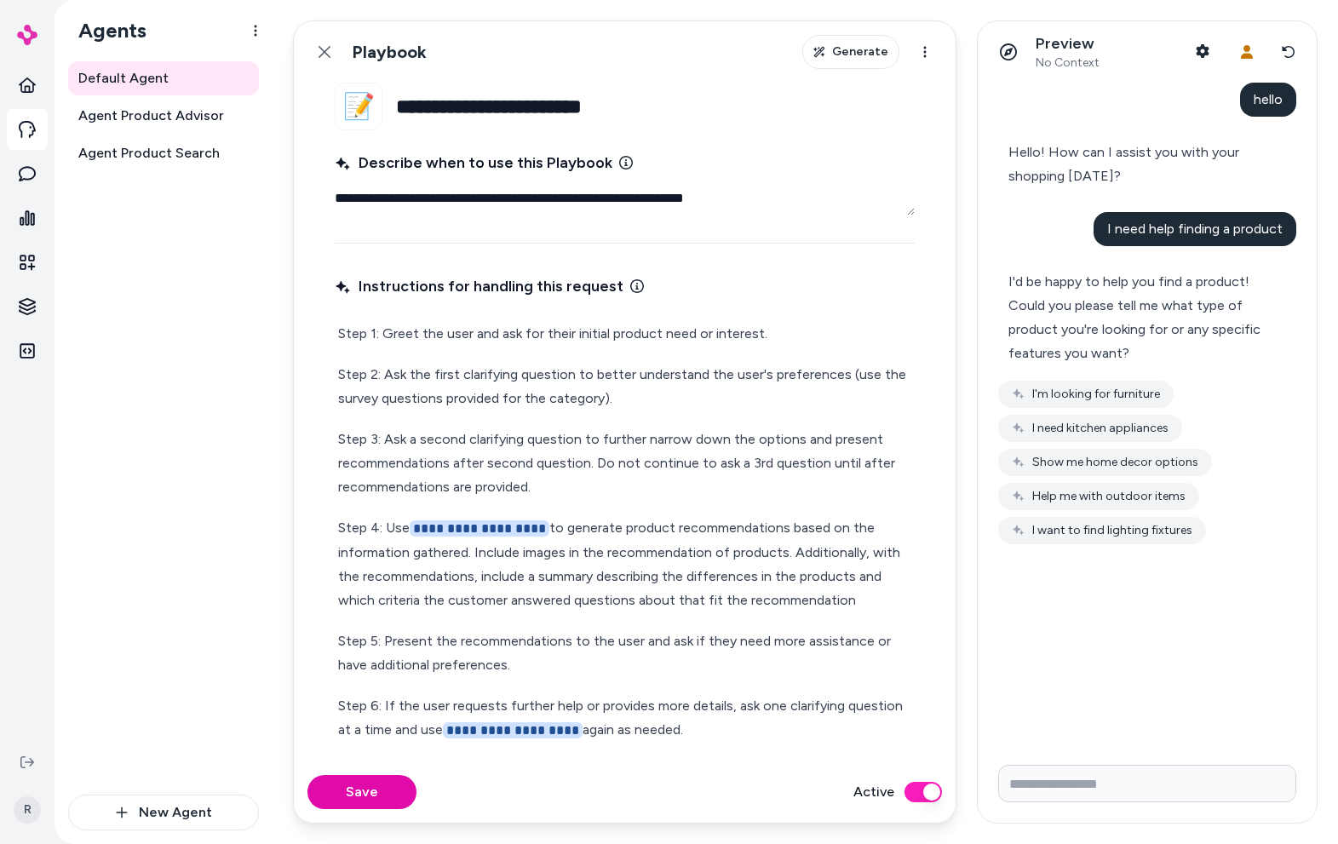
click at [581, 493] on p "Step 3: Ask a second clarifying question to further narrow down the options and…" at bounding box center [624, 464] width 573 height 72
click at [452, 533] on span "**********" at bounding box center [480, 528] width 140 height 16
click at [866, 591] on p "**********" at bounding box center [624, 564] width 573 height 96
click at [32, 313] on html "**********" at bounding box center [669, 422] width 1338 height 844
drag, startPoint x: 658, startPoint y: 501, endPoint x: 566, endPoint y: 494, distance: 91.4
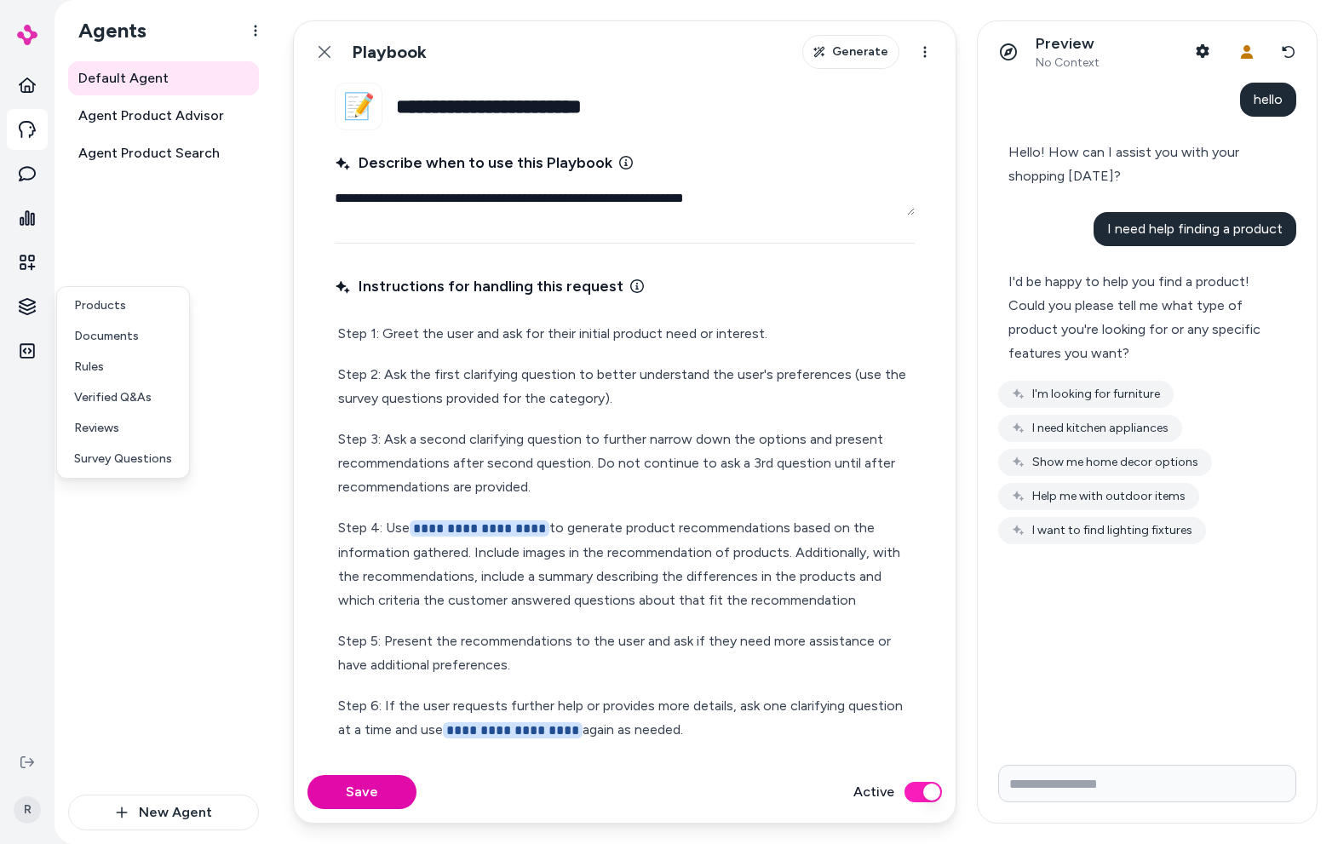
click at [658, 499] on html "**********" at bounding box center [669, 422] width 1338 height 844
click at [324, 56] on icon at bounding box center [325, 52] width 14 height 14
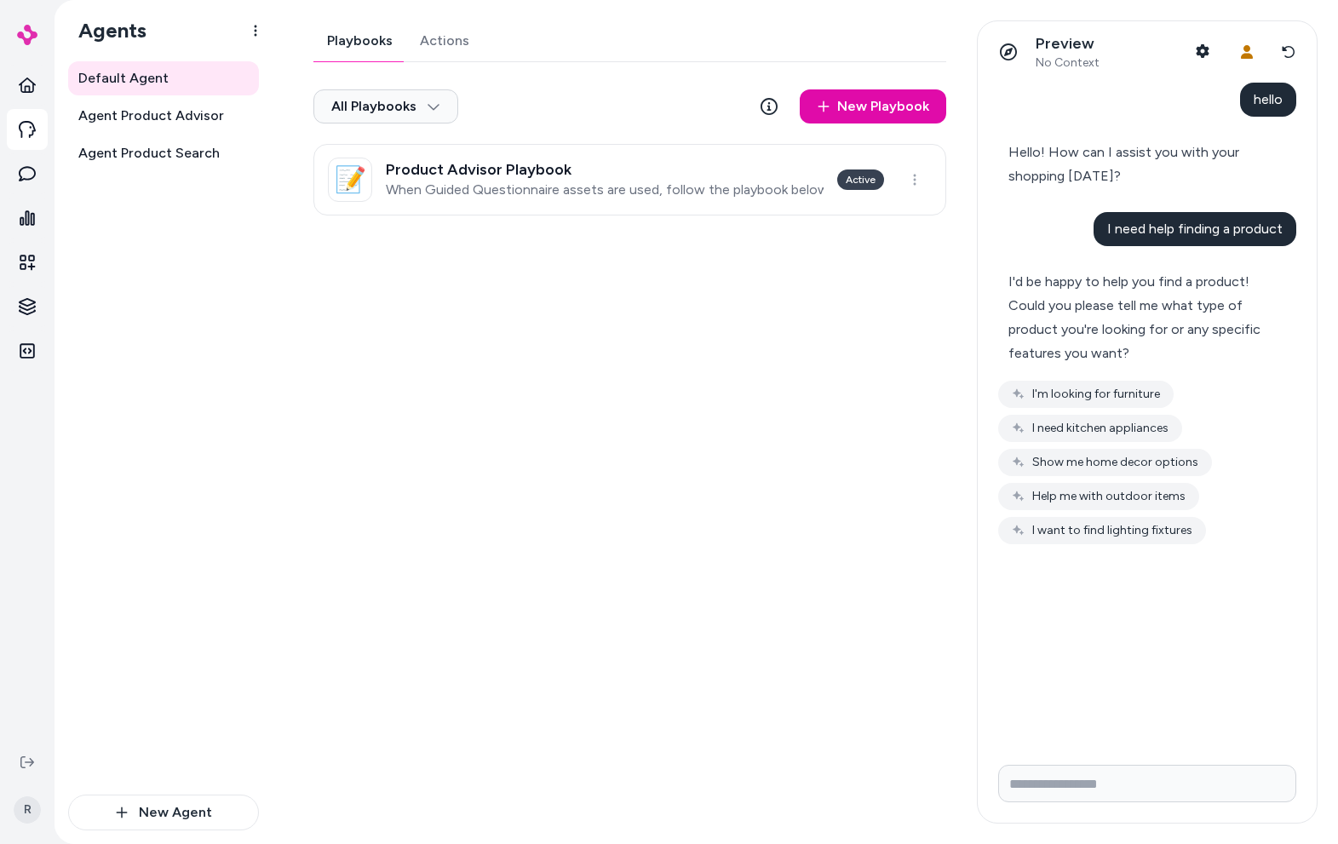
click at [522, 97] on div "All Playbooks New Playbook" at bounding box center [629, 110] width 633 height 68
click at [491, 202] on link "📝 Product Advisor Playbook When Guided Questionnaire assets are used, follow th…" at bounding box center [629, 180] width 633 height 72
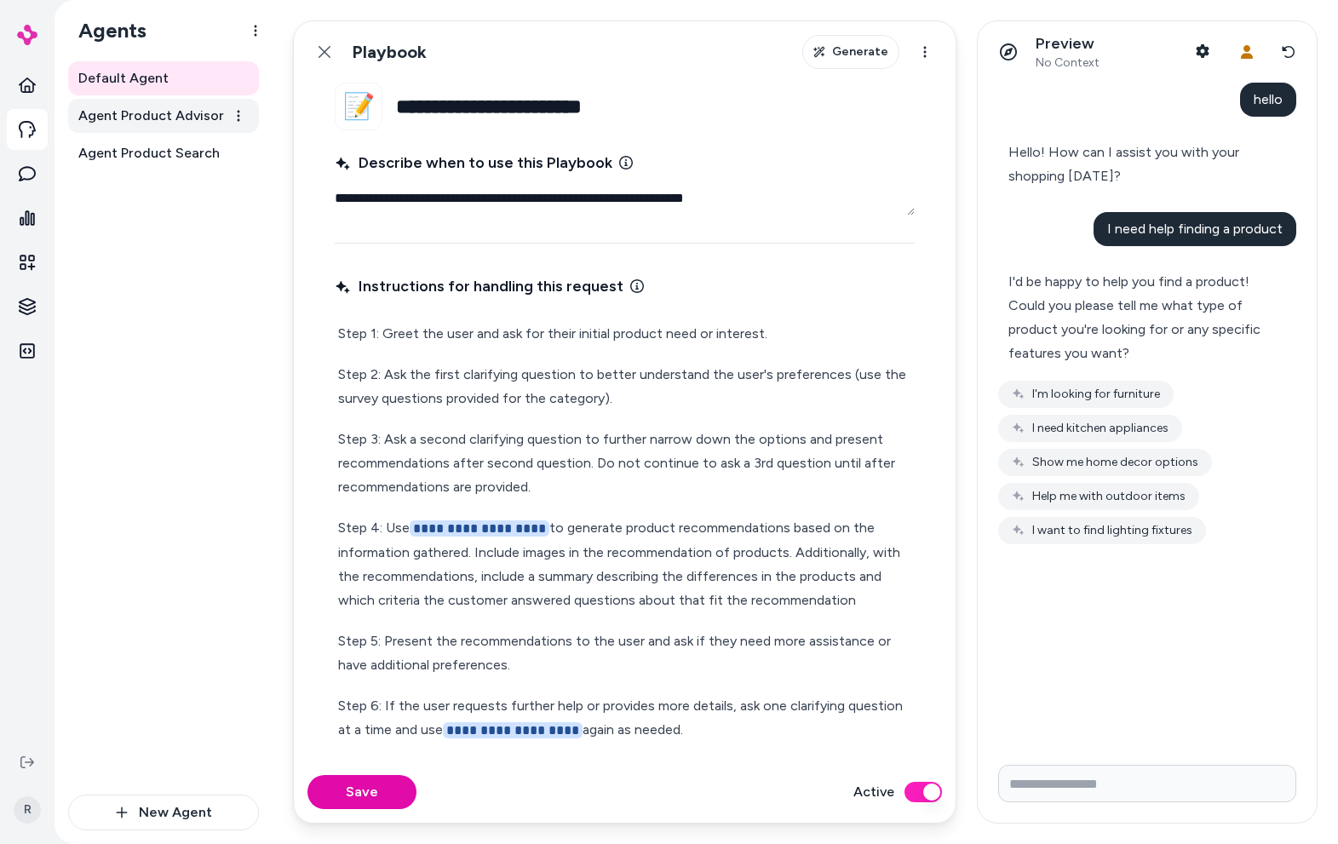
click at [189, 118] on span "Agent Product Advisor" at bounding box center [151, 116] width 146 height 20
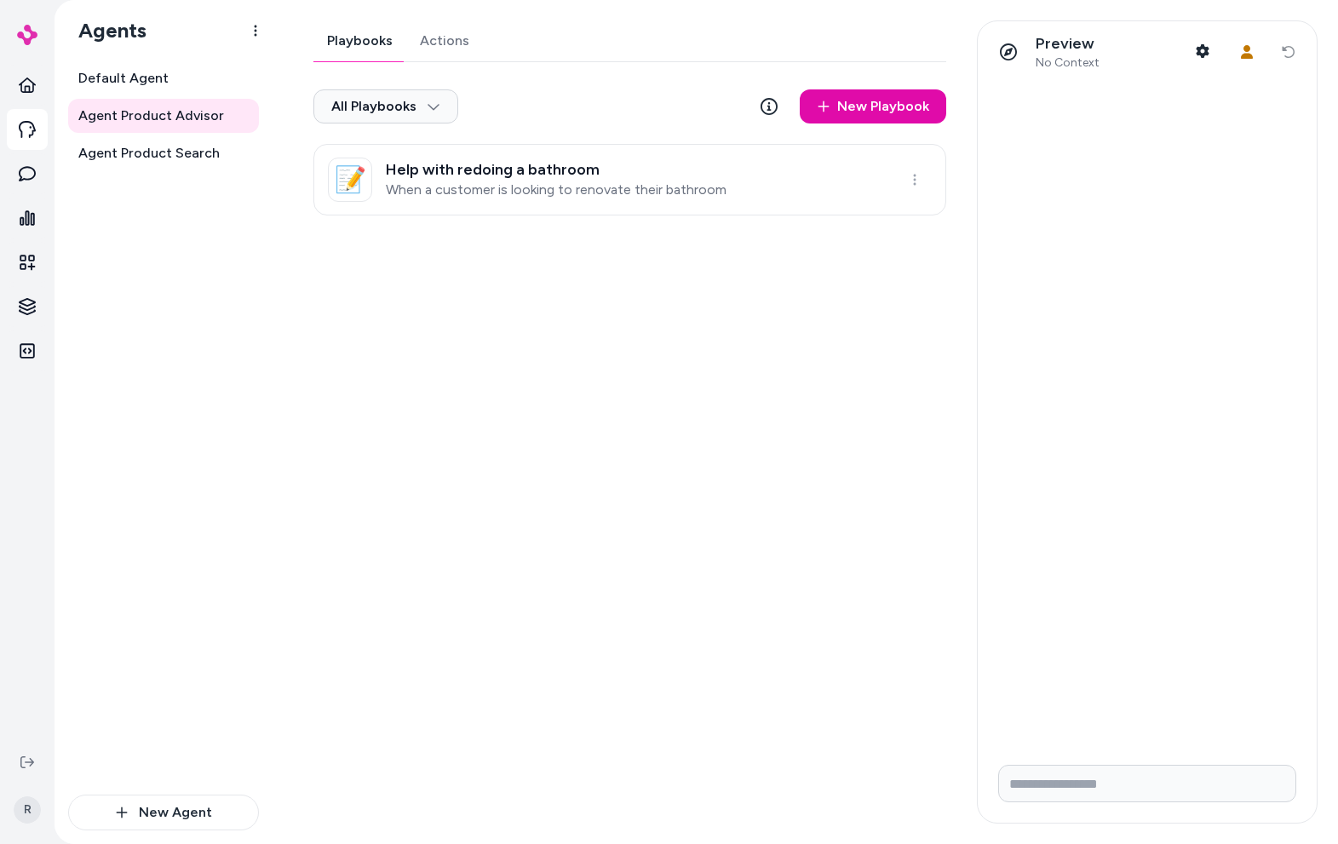
click at [856, 114] on link "New Playbook" at bounding box center [873, 106] width 147 height 34
type textarea "*"
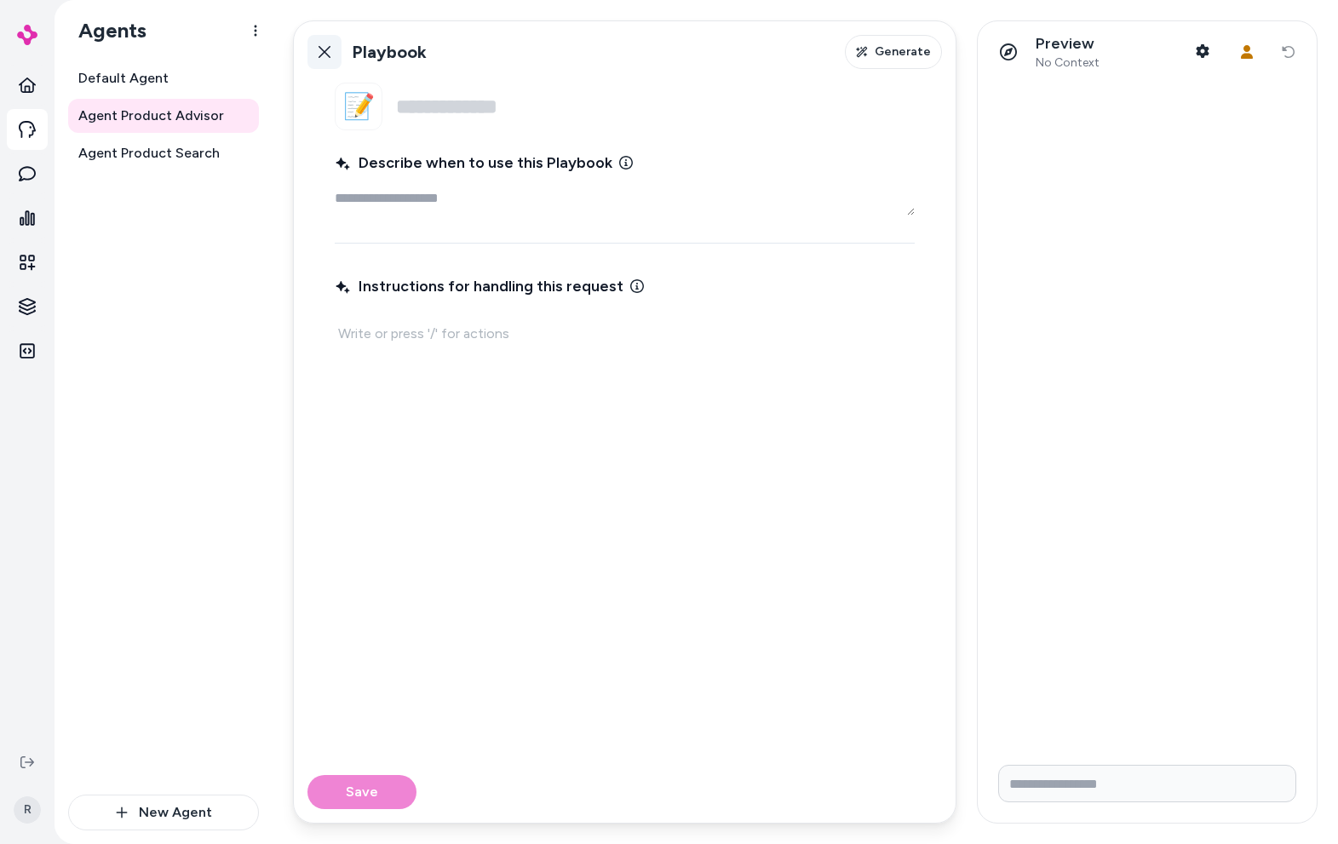
click at [322, 51] on icon at bounding box center [325, 52] width 14 height 14
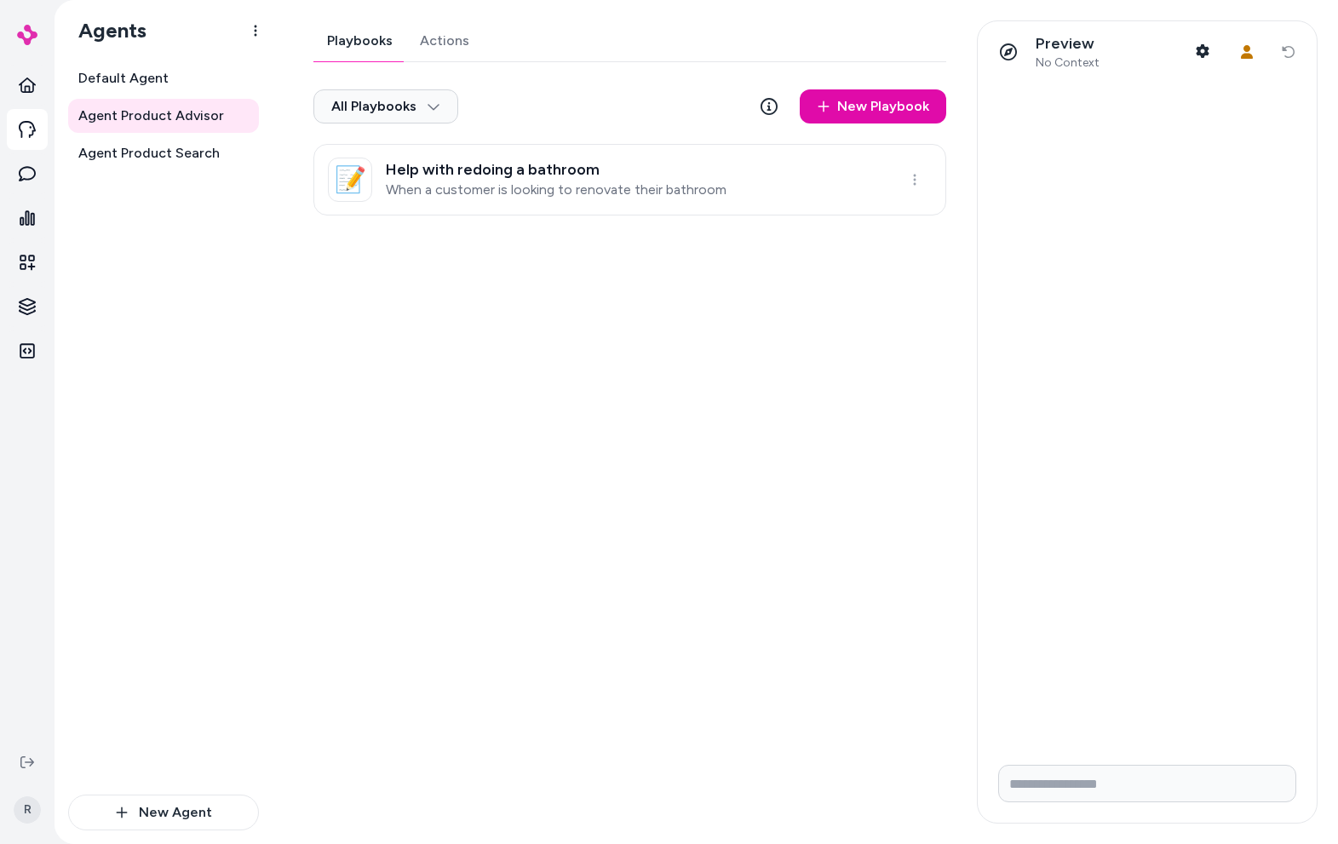
click at [844, 293] on div "Playbooks Actions All Playbooks New Playbook 📝 Help with redoing a bathroom Whe…" at bounding box center [625, 421] width 664 height 803
click at [939, 451] on div "Playbooks Actions All Playbooks New Playbook 📝 Help with redoing a bathroom Whe…" at bounding box center [625, 421] width 664 height 803
click at [968, 495] on div "Preview No Context Shopper Context User Context Reset conversation" at bounding box center [1142, 421] width 351 height 803
click at [414, 425] on div "Playbooks Actions All Playbooks New Playbook 📝 Help with redoing a bathroom Whe…" at bounding box center [625, 421] width 664 height 803
click at [653, 328] on div "Playbooks Actions All Playbooks New Playbook 📝 Help with redoing a bathroom Whe…" at bounding box center [625, 421] width 664 height 803
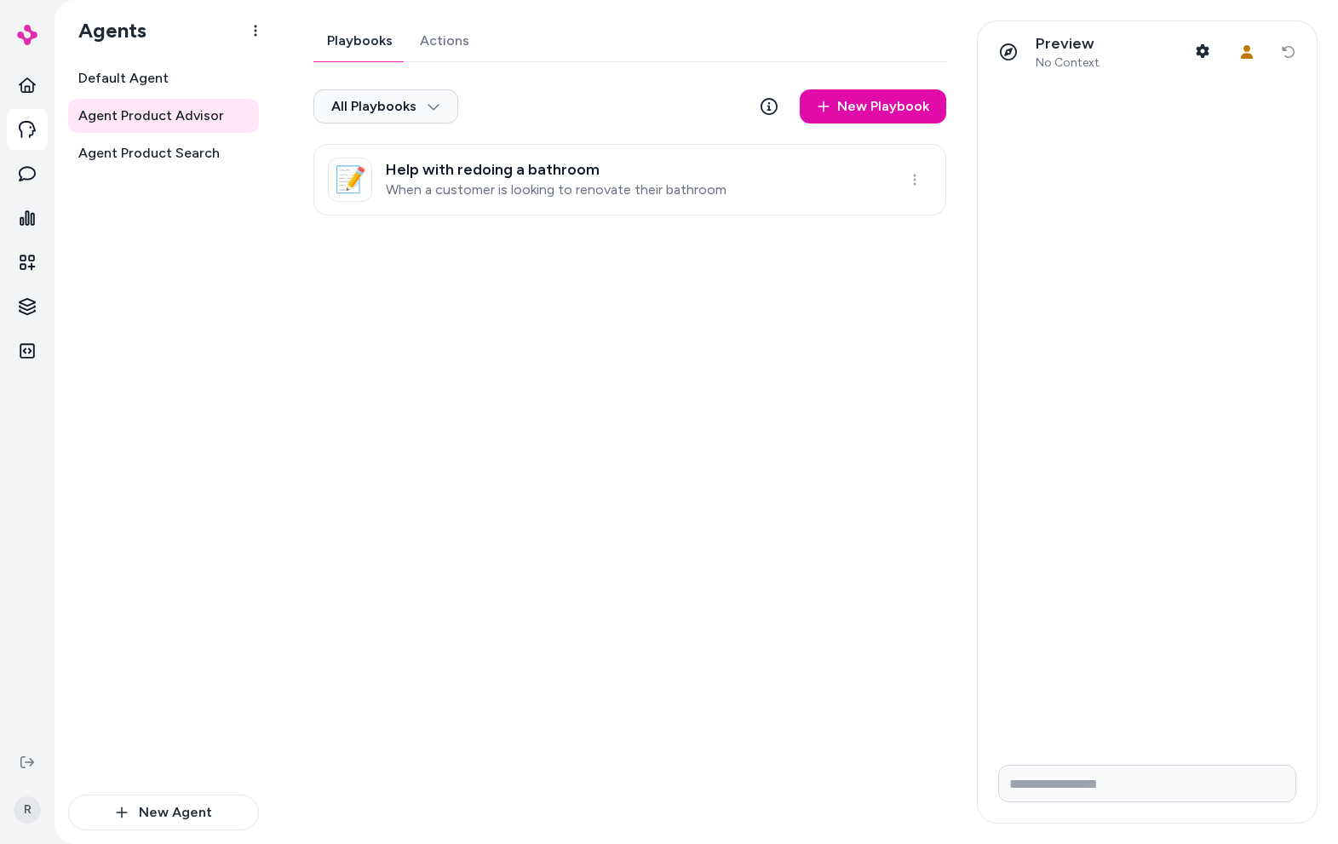
click at [446, 38] on div "Playbooks Actions All Playbooks New Playbook 📝 Help with redoing a bathroom Whe…" at bounding box center [629, 117] width 633 height 195
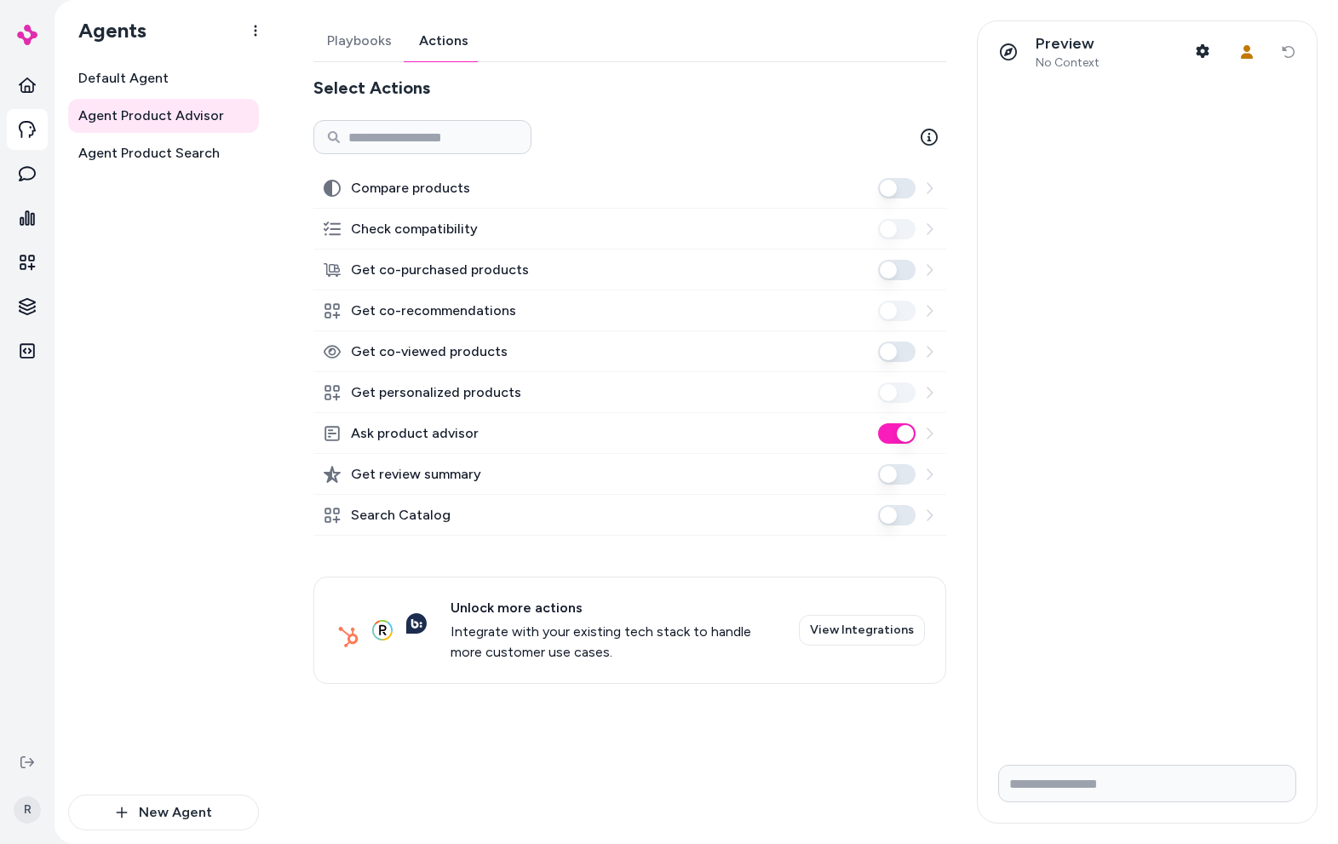
click at [541, 555] on div "Compare products Check compatibility Get co-purchased products Get co-recommend…" at bounding box center [629, 426] width 633 height 516
click at [167, 494] on div "Default Agent Agent Product Advisor Agent Product Search" at bounding box center [163, 427] width 191 height 733
click at [851, 663] on div "Unlock more actions Integrate with your existing tech stack to handle more cust…" at bounding box center [629, 630] width 633 height 107
drag, startPoint x: 837, startPoint y: 679, endPoint x: 843, endPoint y: 693, distance: 15.7
click at [837, 689] on div "Playbooks Actions Select Actions Compare products Check compatibility Get co-pu…" at bounding box center [625, 421] width 664 height 803
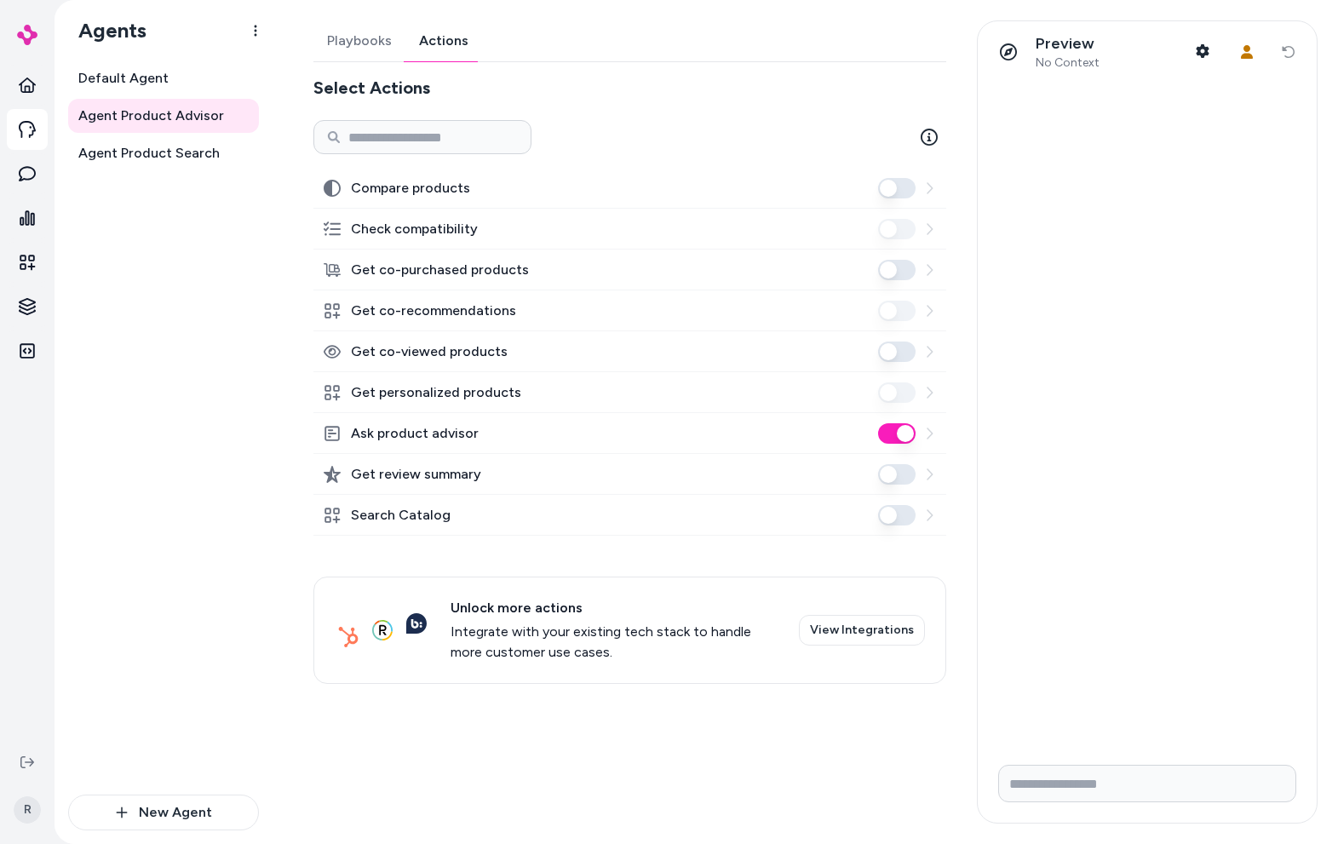
click at [354, 14] on div "Agent Product Advisor Playbooks Actions Select Actions Compare products Check c…" at bounding box center [806, 422] width 1066 height 844
click at [352, 42] on button "Playbooks" at bounding box center [359, 40] width 92 height 41
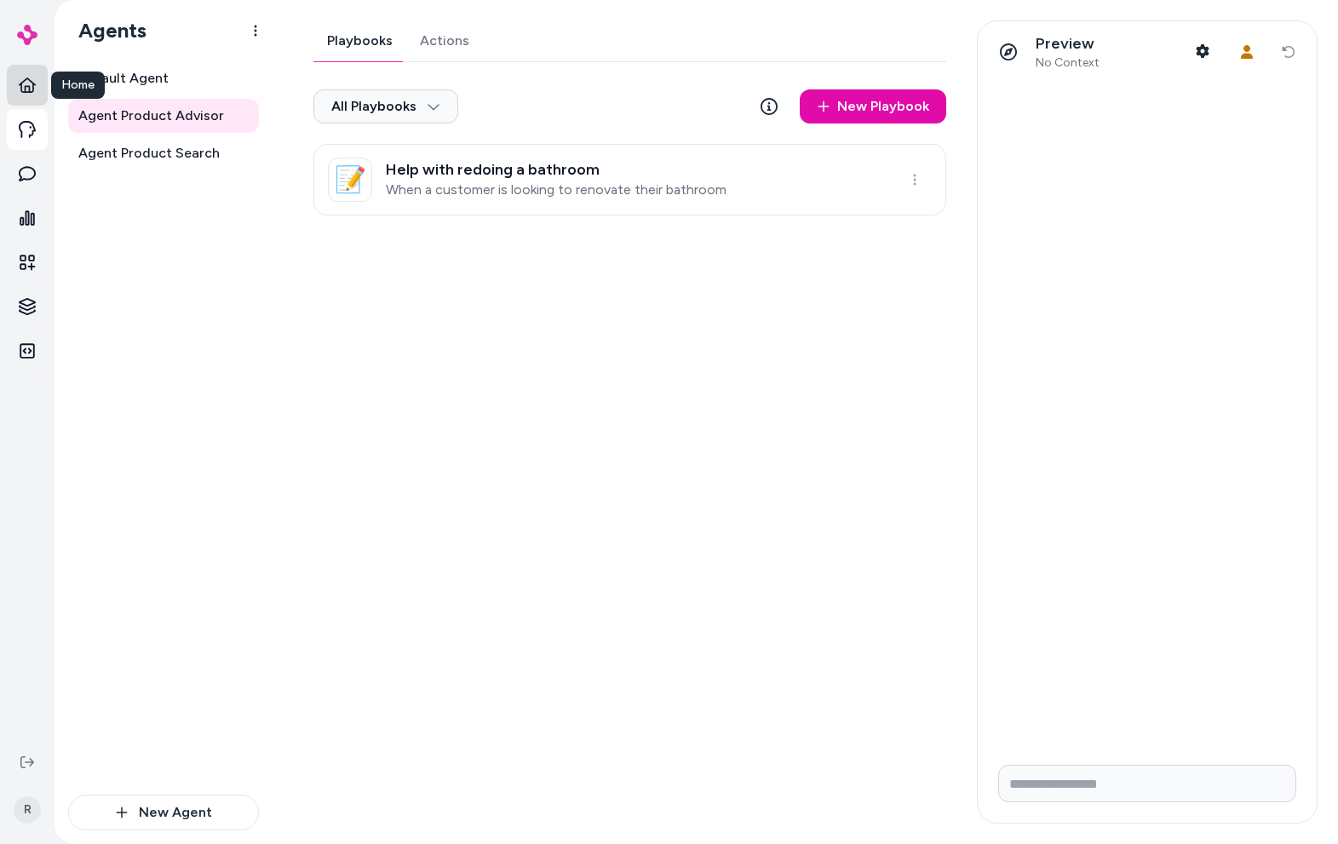
click at [30, 83] on icon at bounding box center [27, 85] width 17 height 17
